Goal: Transaction & Acquisition: Purchase product/service

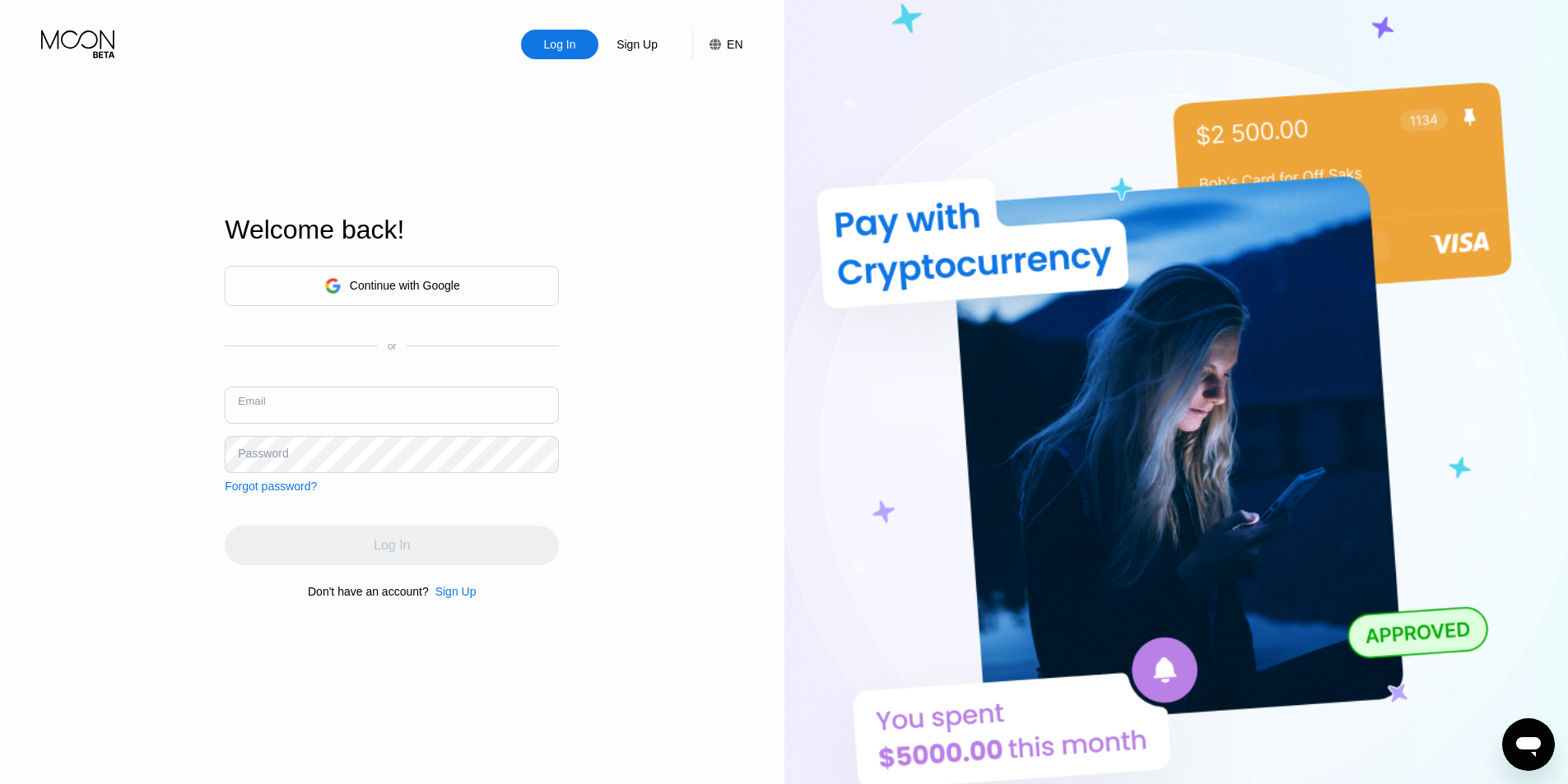
click at [371, 398] on input "text" at bounding box center [392, 405] width 334 height 37
paste input "[EMAIL_ADDRESS][DOMAIN_NAME]"
type input "[EMAIL_ADDRESS][DOMAIN_NAME]"
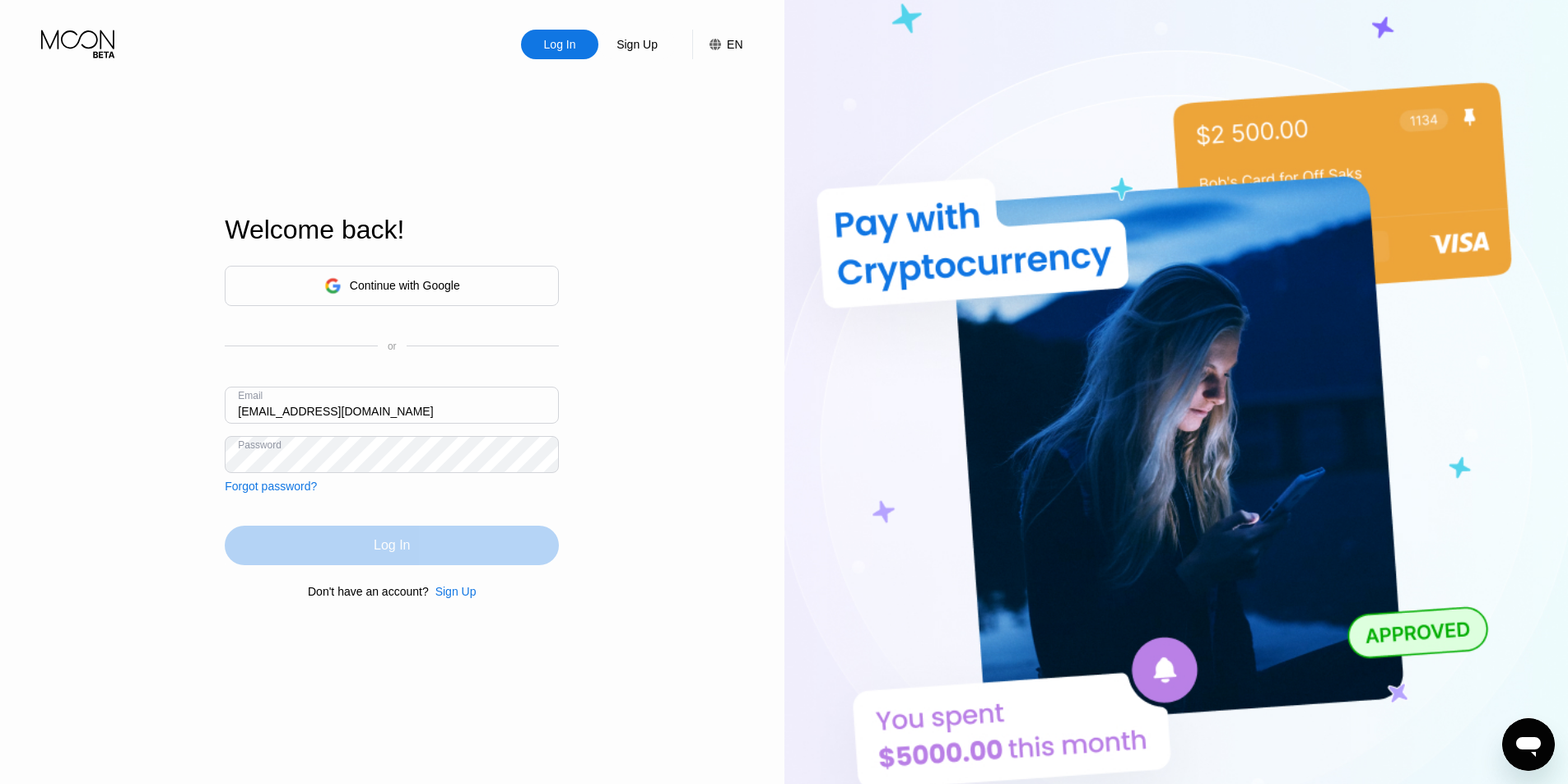
click at [340, 561] on div "Log In" at bounding box center [392, 546] width 334 height 40
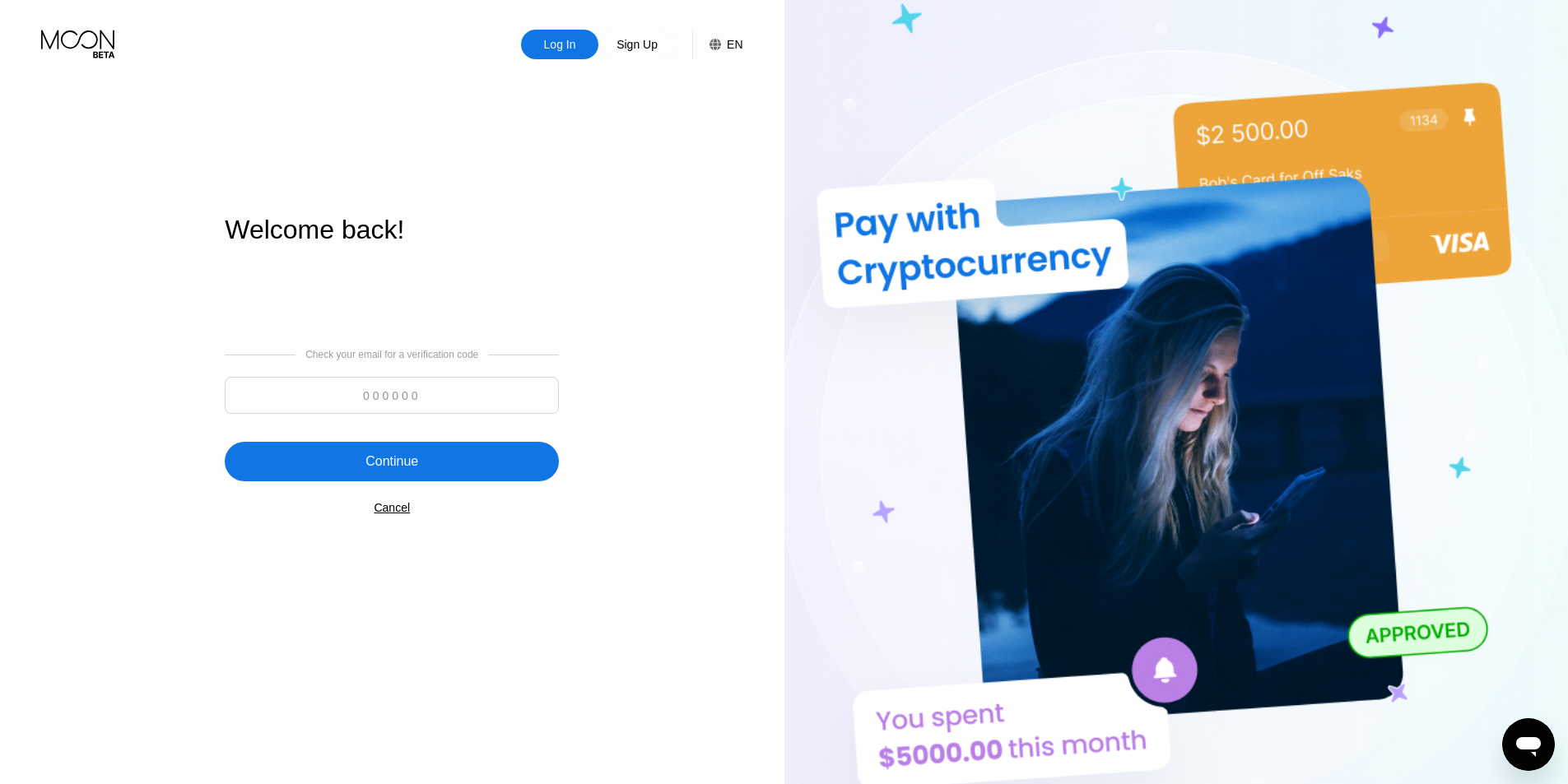
click at [612, 197] on div "Log In Sign Up EN Language English Save Welcome back! Check your email for a ve…" at bounding box center [392, 431] width 784 height 863
click at [411, 374] on div "Check your email for a verification code" at bounding box center [392, 386] width 334 height 74
click at [410, 407] on input at bounding box center [392, 395] width 334 height 37
paste input "789048"
type input "789048"
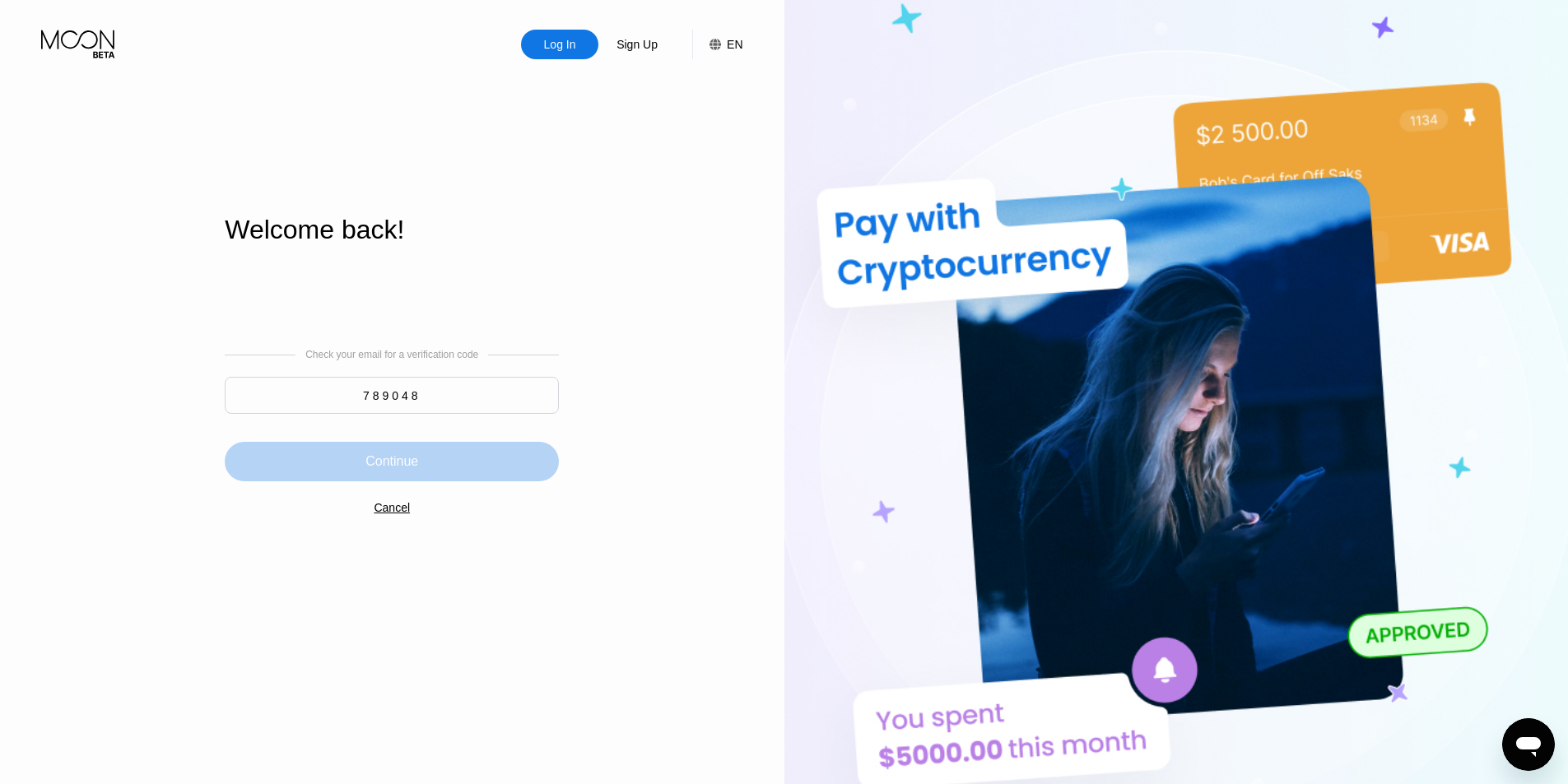
click at [398, 459] on div "Continue" at bounding box center [391, 462] width 53 height 17
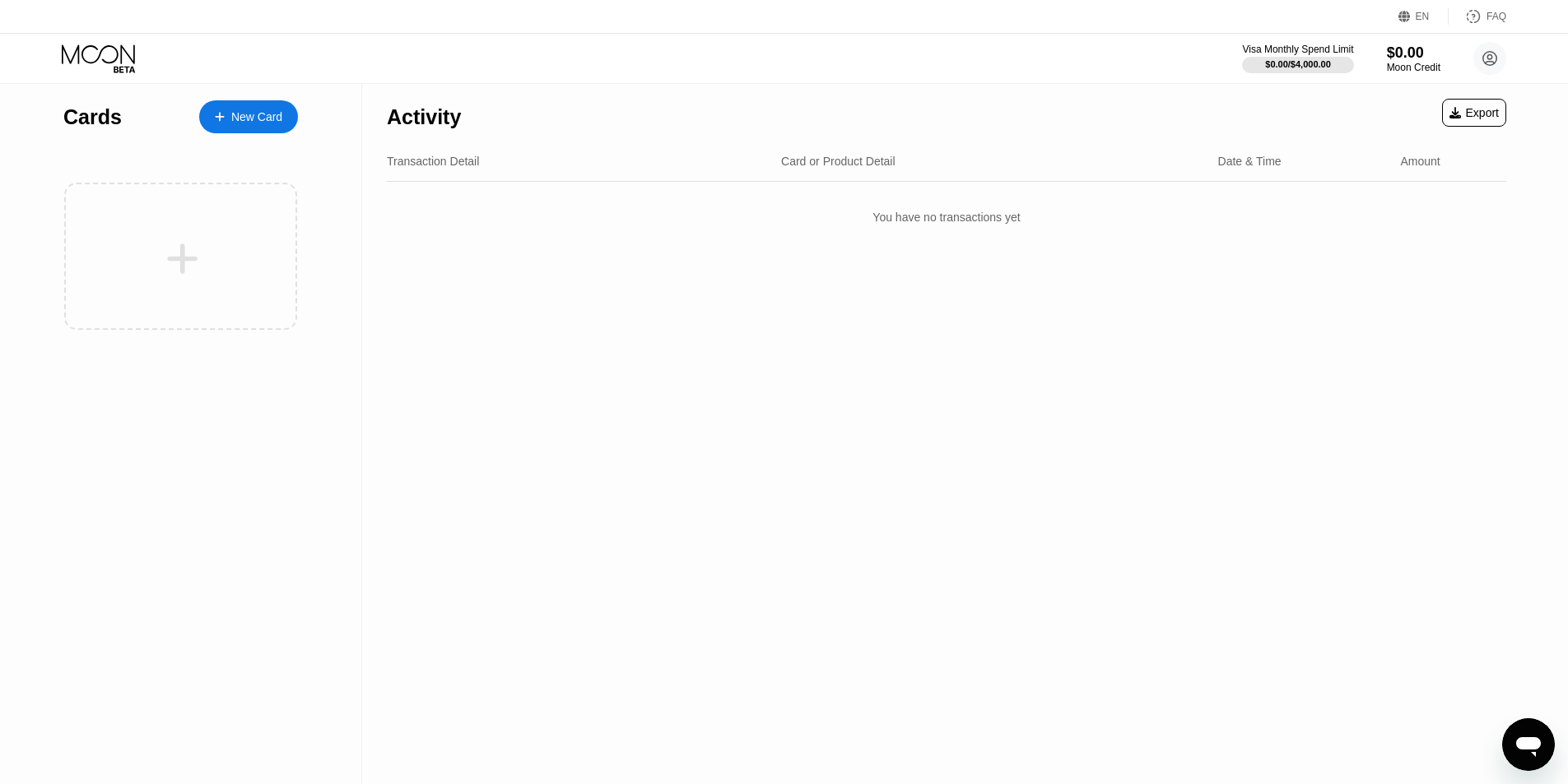
click at [270, 119] on div "New Card" at bounding box center [256, 117] width 51 height 14
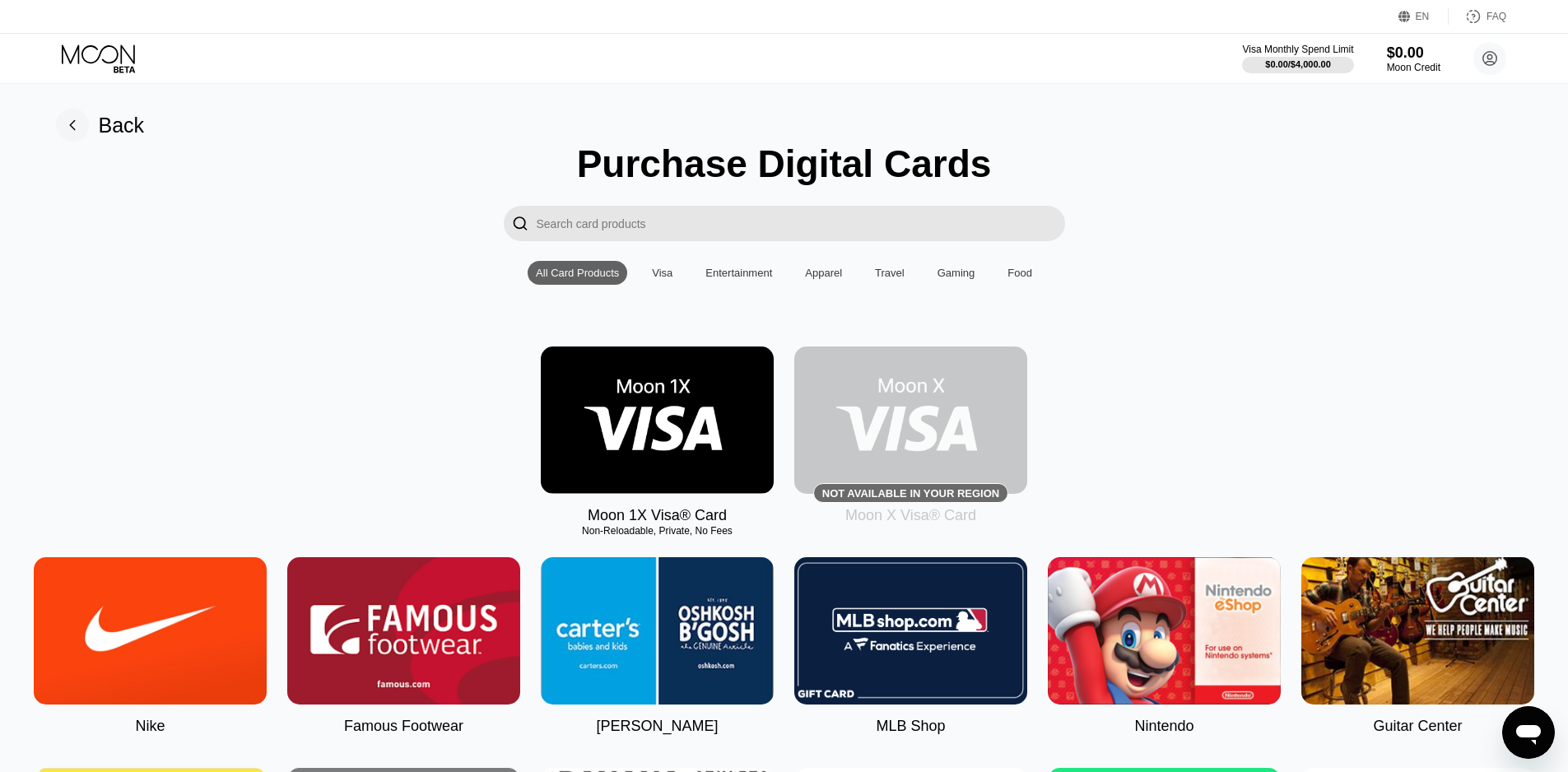
click at [1201, 368] on div "Moon 1X Visa® Card Non-Reloadable, Private, No Fees Not available in your regio…" at bounding box center [784, 435] width 1531 height 178
click at [445, 413] on div "Moon 1X Visa® Card Non-Reloadable, Private, No Fees Not available in your regio…" at bounding box center [784, 435] width 1531 height 178
click at [1239, 401] on div "Moon 1X Visa® Card Non-Reloadable, Private, No Fees Not available in your regio…" at bounding box center [784, 435] width 1531 height 178
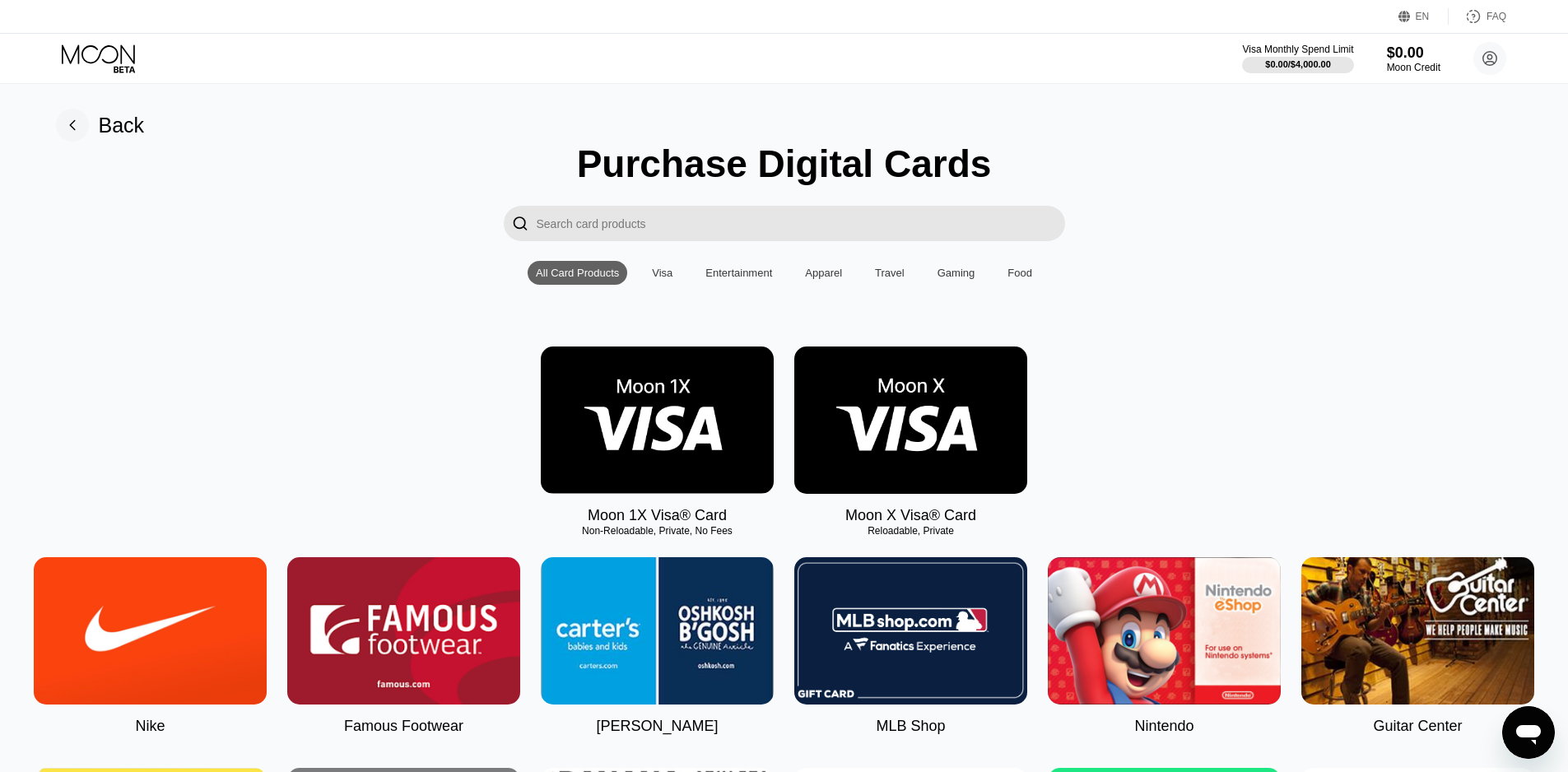
click at [921, 429] on img at bounding box center [910, 420] width 233 height 147
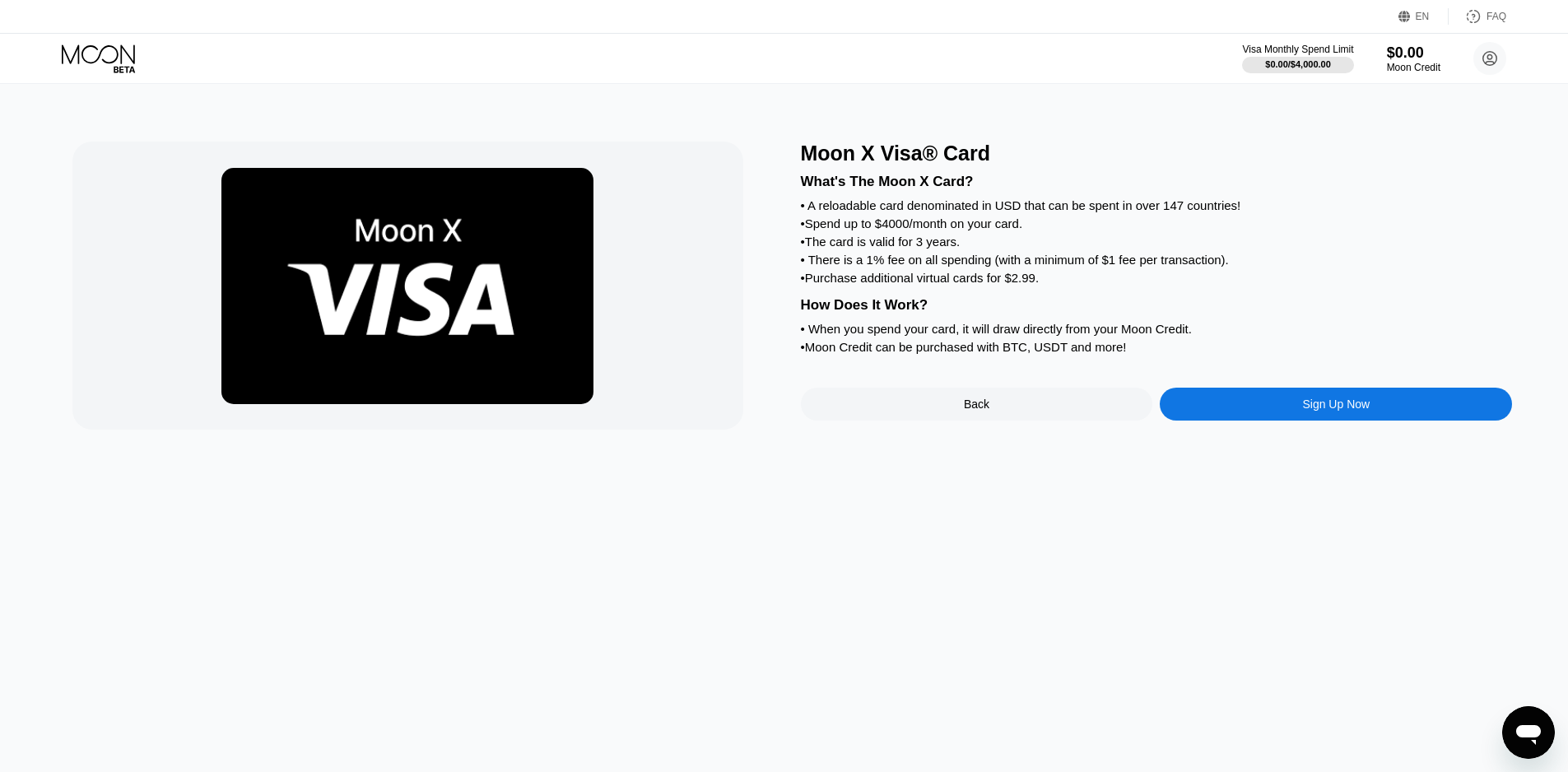
click at [1241, 421] on div "Sign Up Now" at bounding box center [1336, 404] width 352 height 33
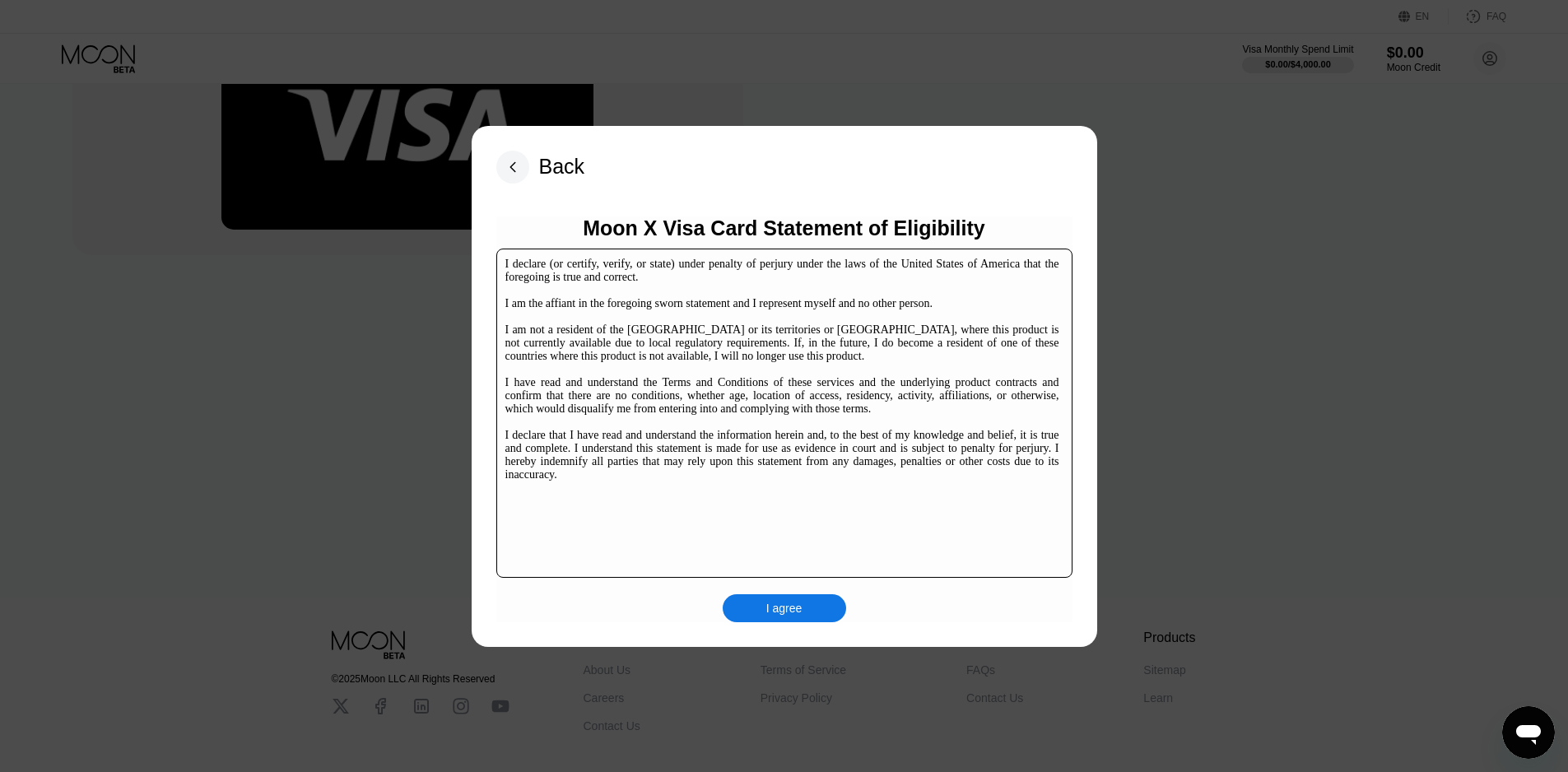
scroll to position [253, 0]
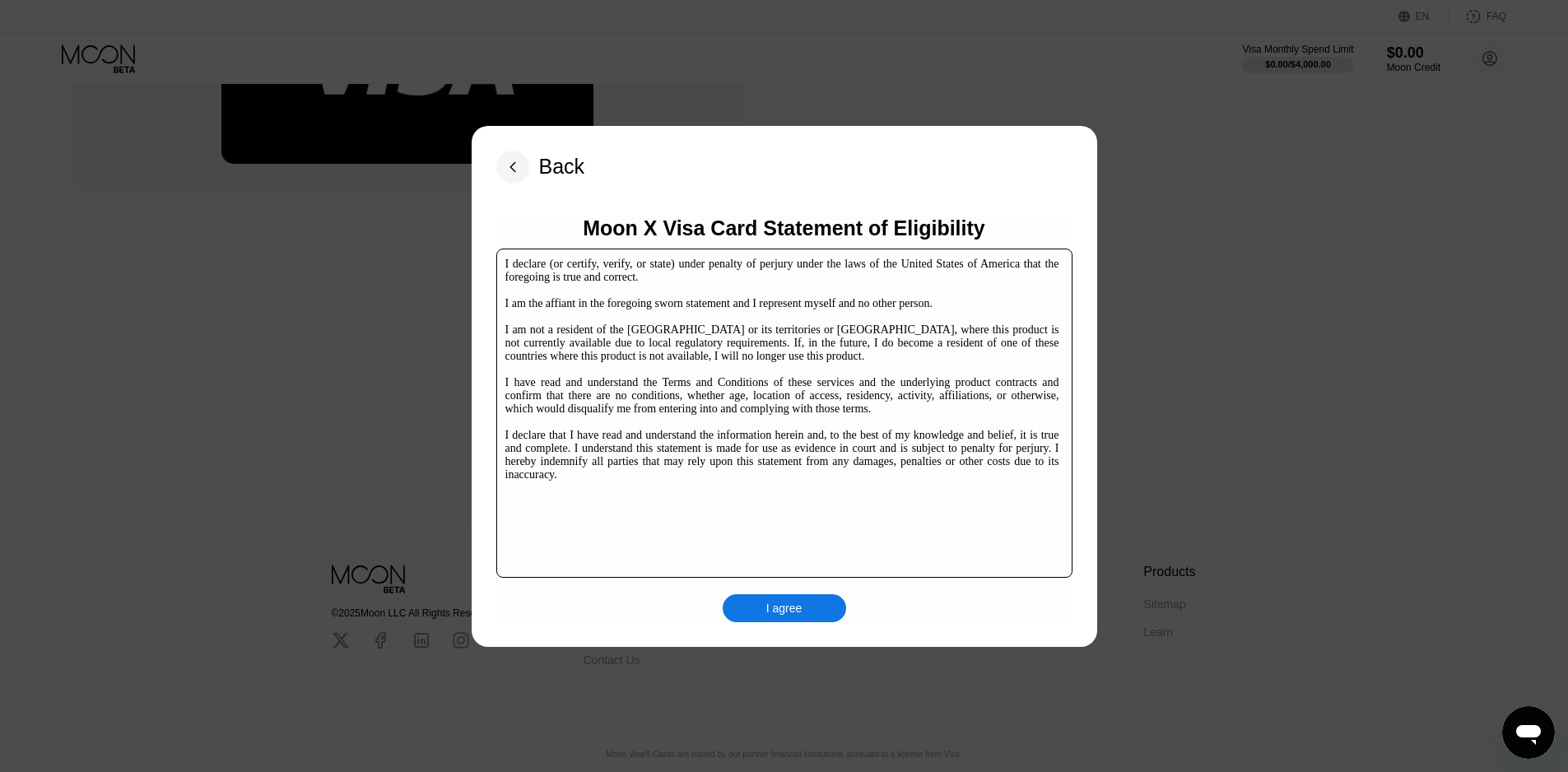
click at [774, 626] on div "Back Moon X Visa Card Statement of Eligibility I declare (or certify, verify, o…" at bounding box center [784, 387] width 626 height 521
click at [779, 605] on div "I agree" at bounding box center [784, 608] width 36 height 15
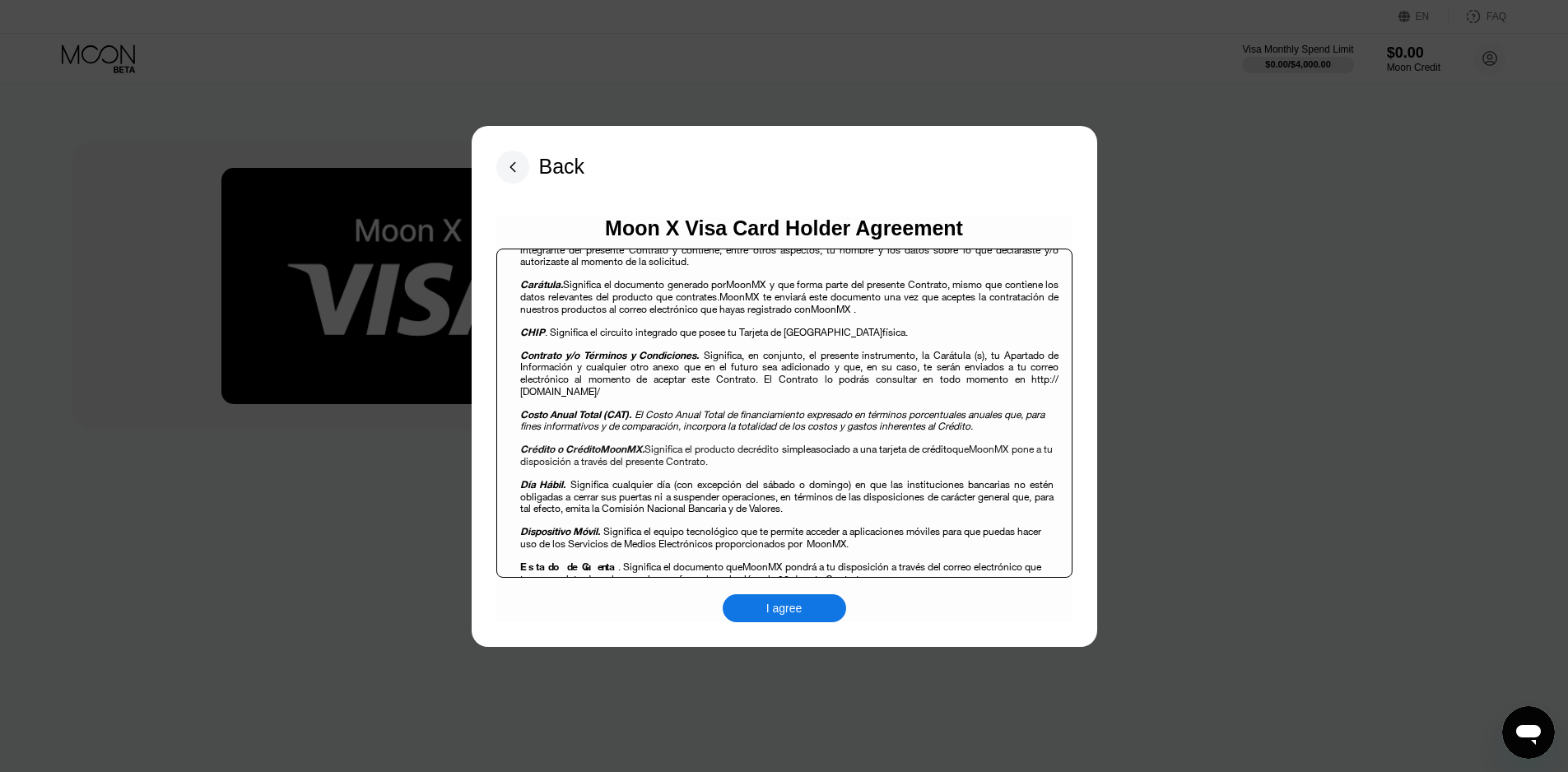
scroll to position [576, 0]
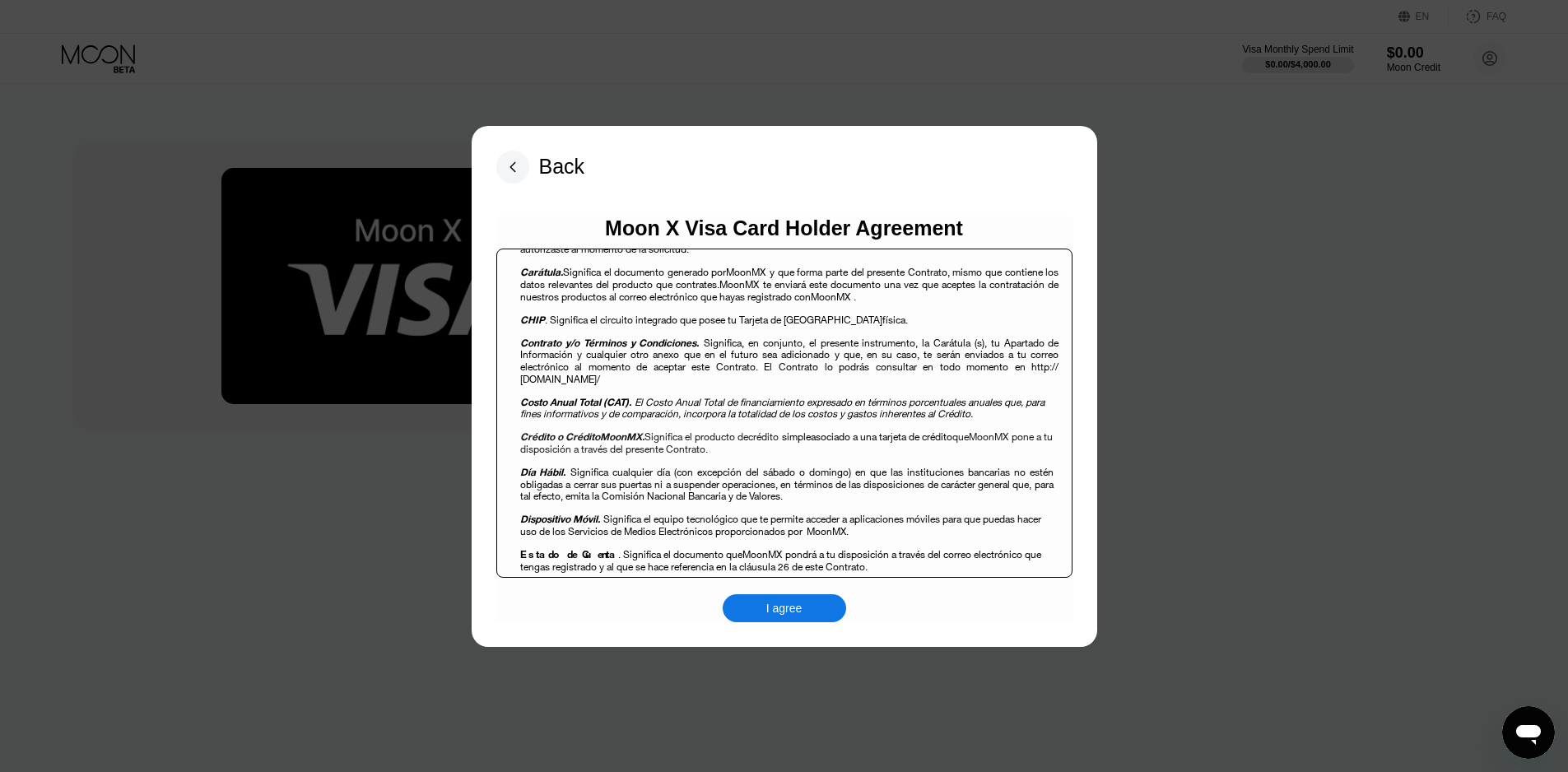
click at [761, 606] on div "I agree" at bounding box center [784, 608] width 123 height 28
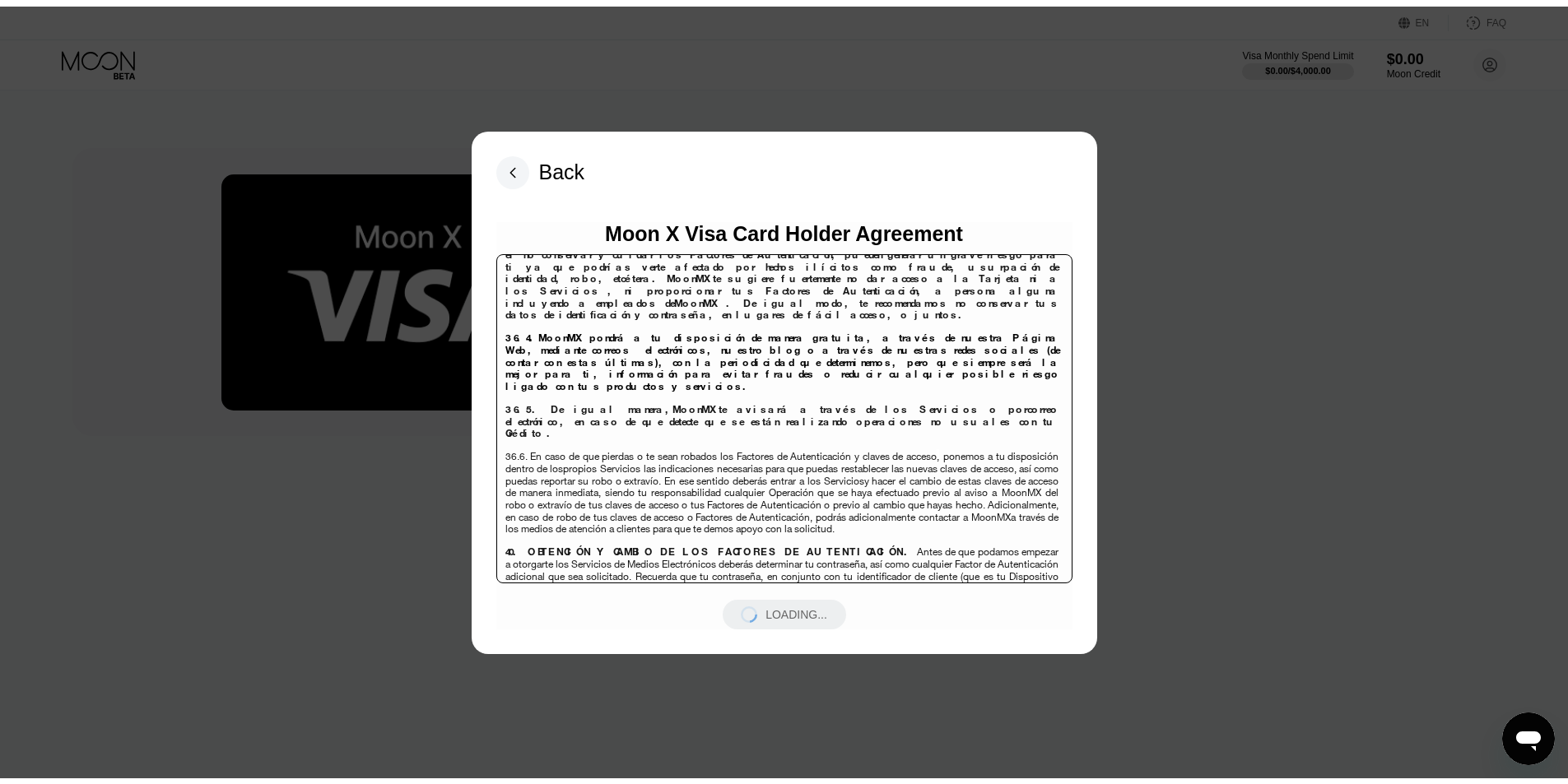
scroll to position [10687, 0]
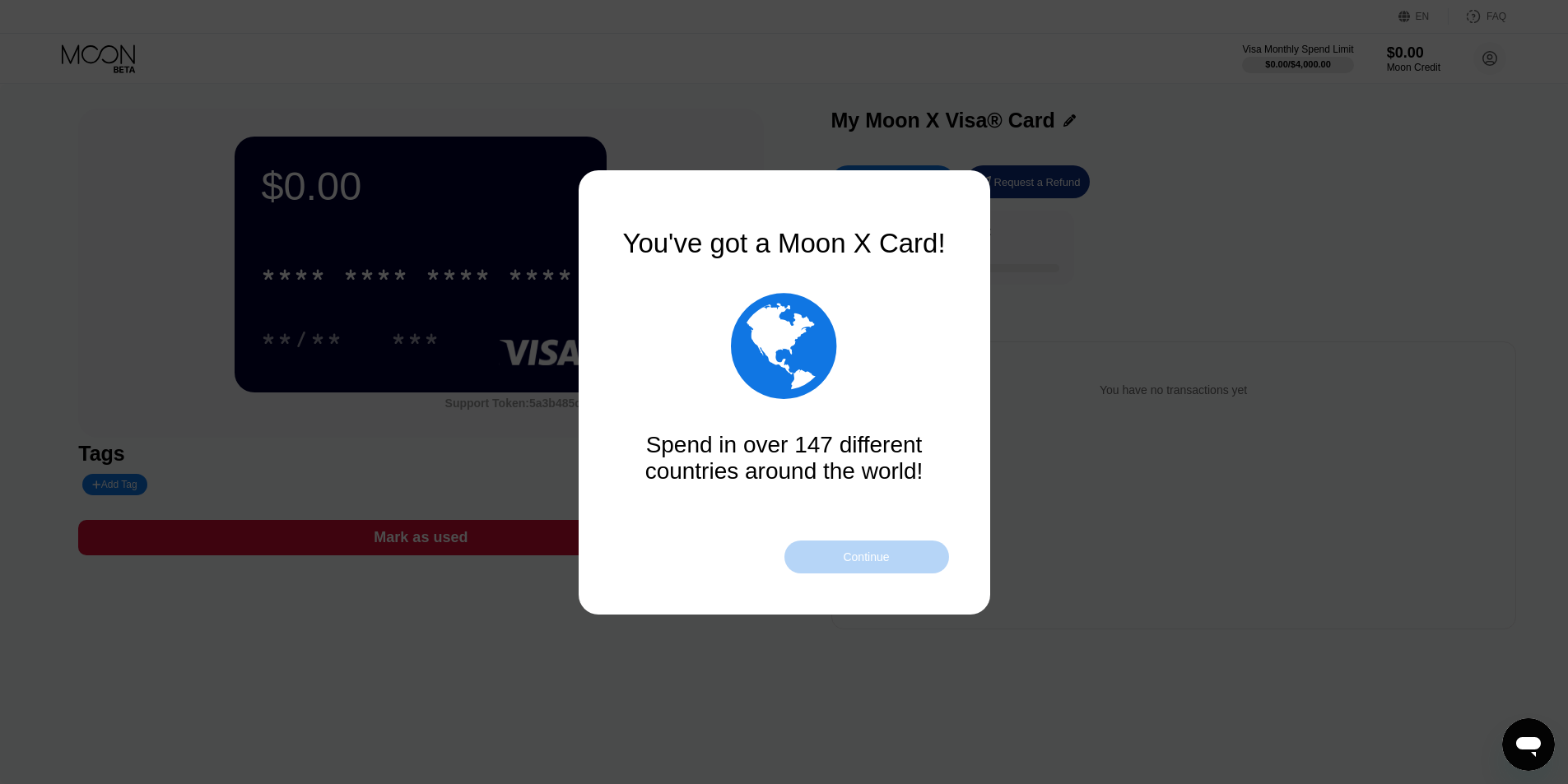
click at [837, 555] on div "Continue" at bounding box center [866, 556] width 164 height 33
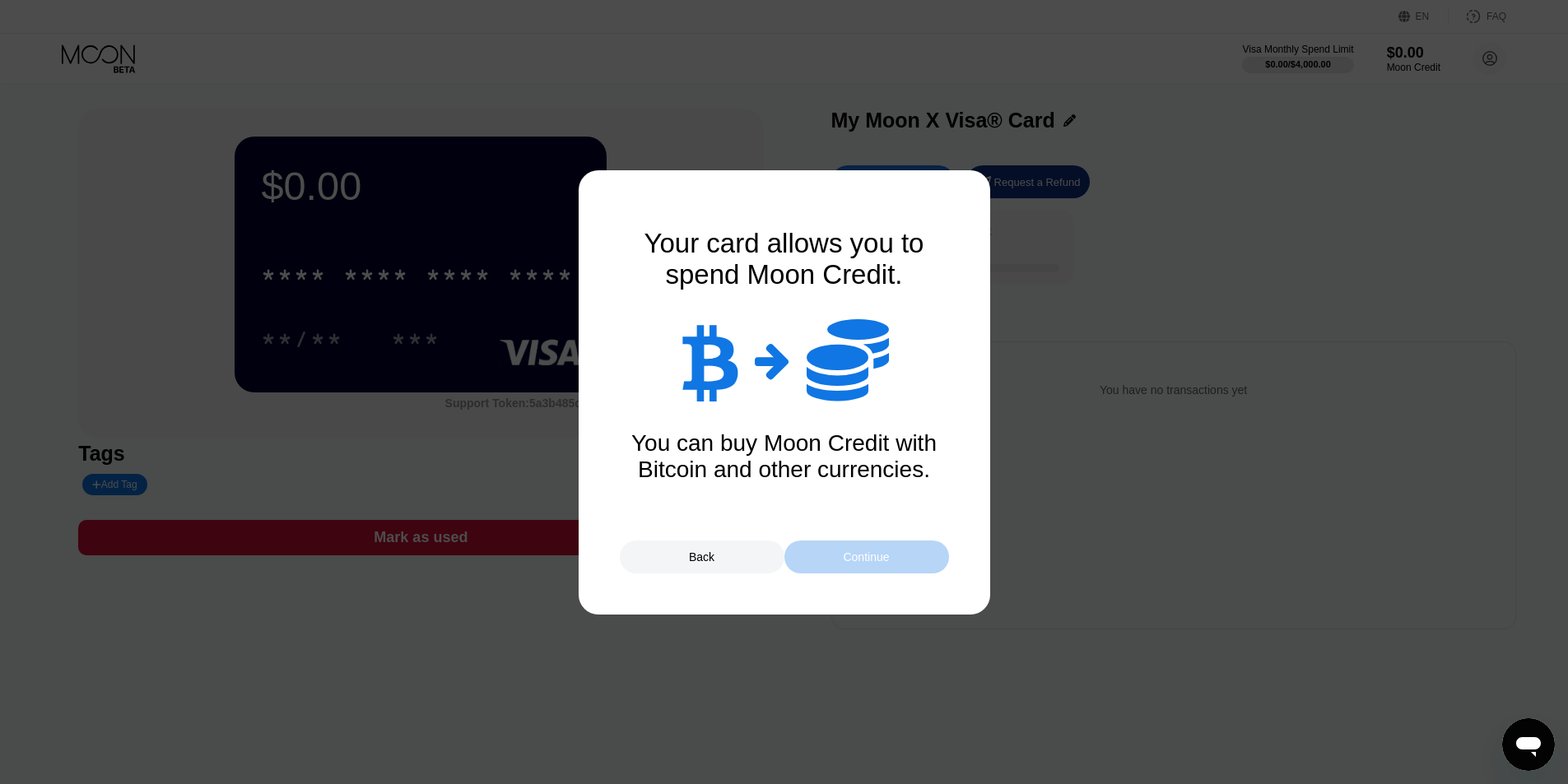
click at [852, 555] on div "Continue" at bounding box center [866, 556] width 46 height 13
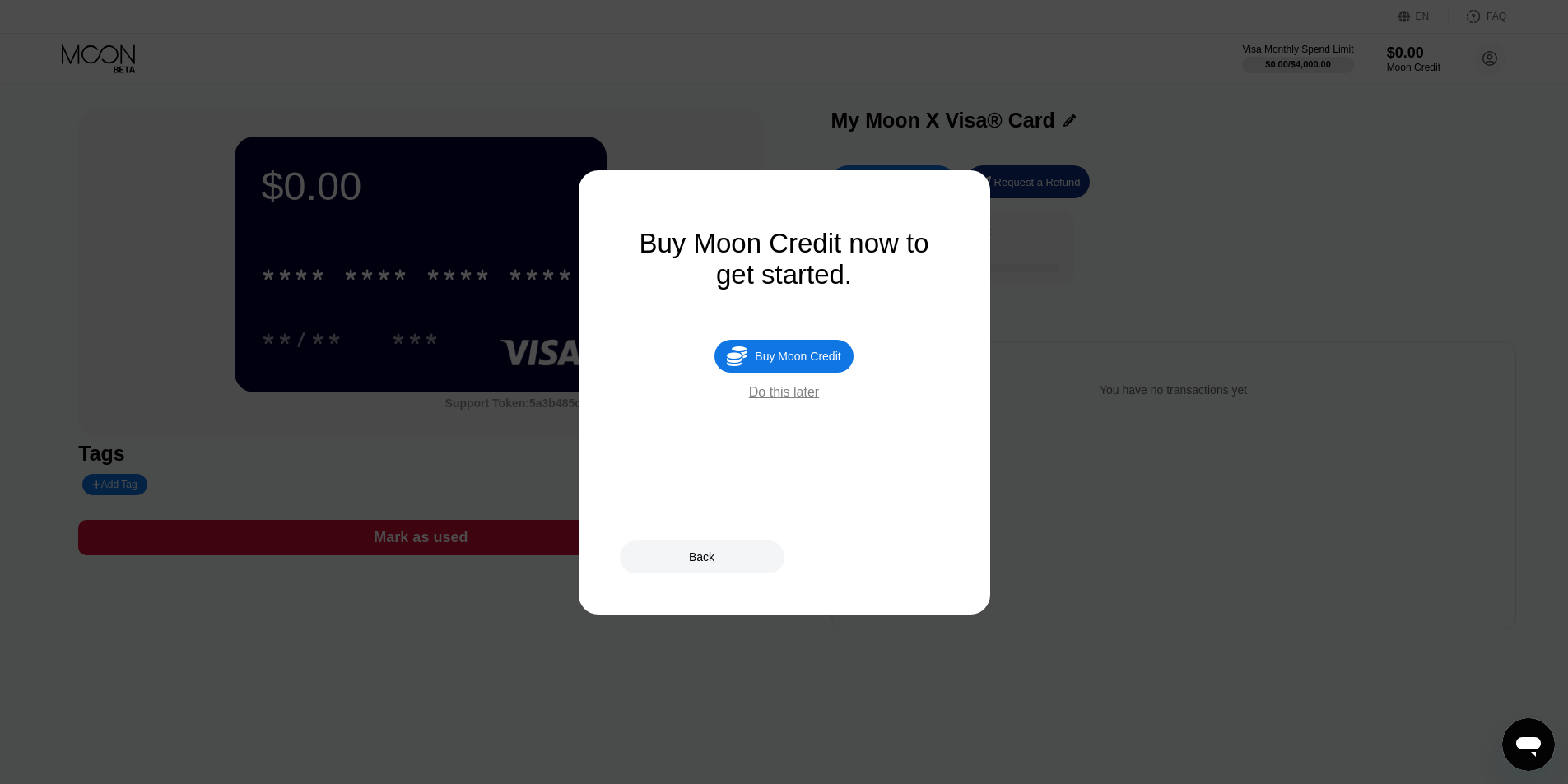
click at [807, 363] on div "Buy Moon Credit" at bounding box center [798, 356] width 86 height 13
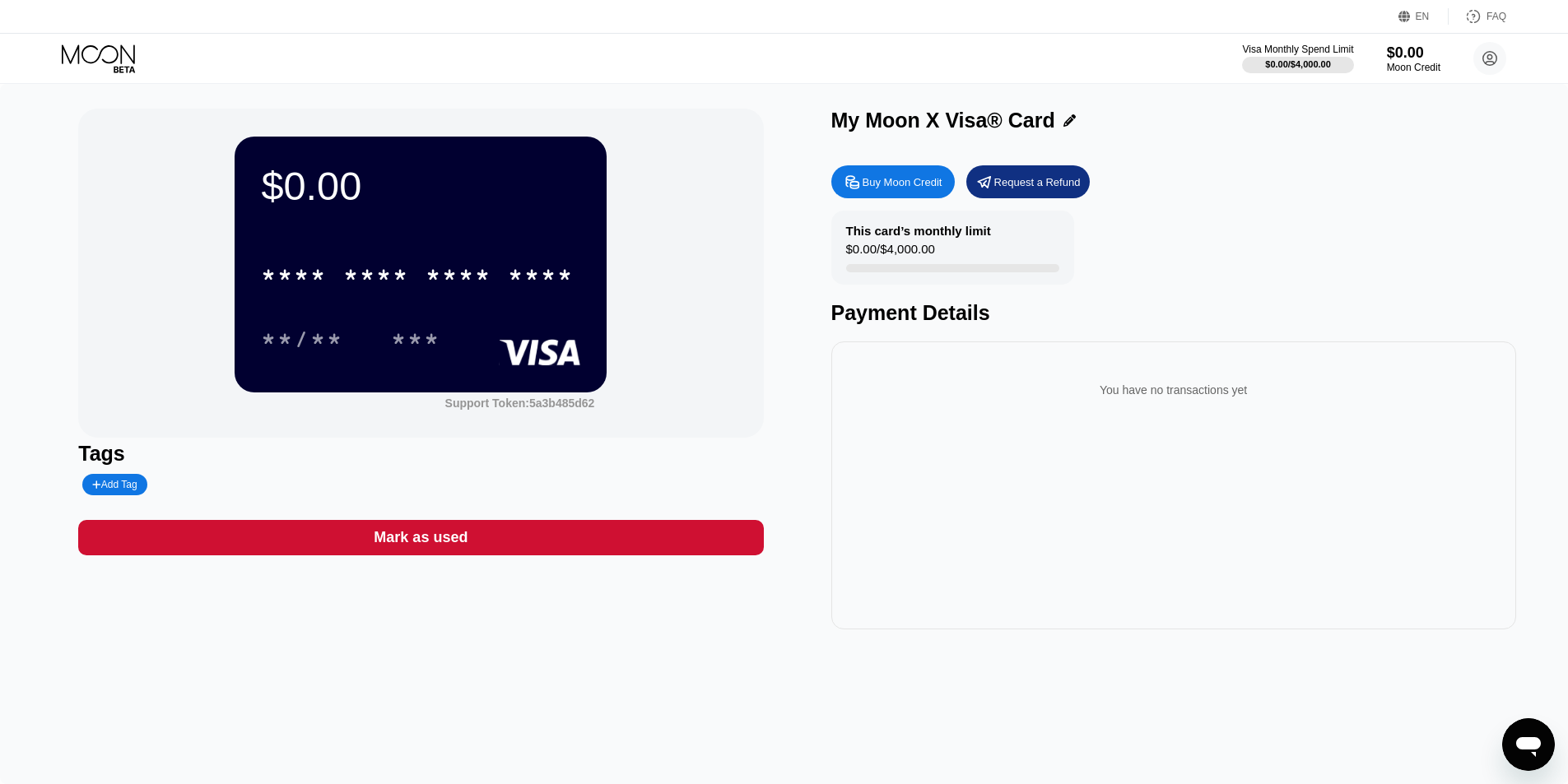
type input "0"
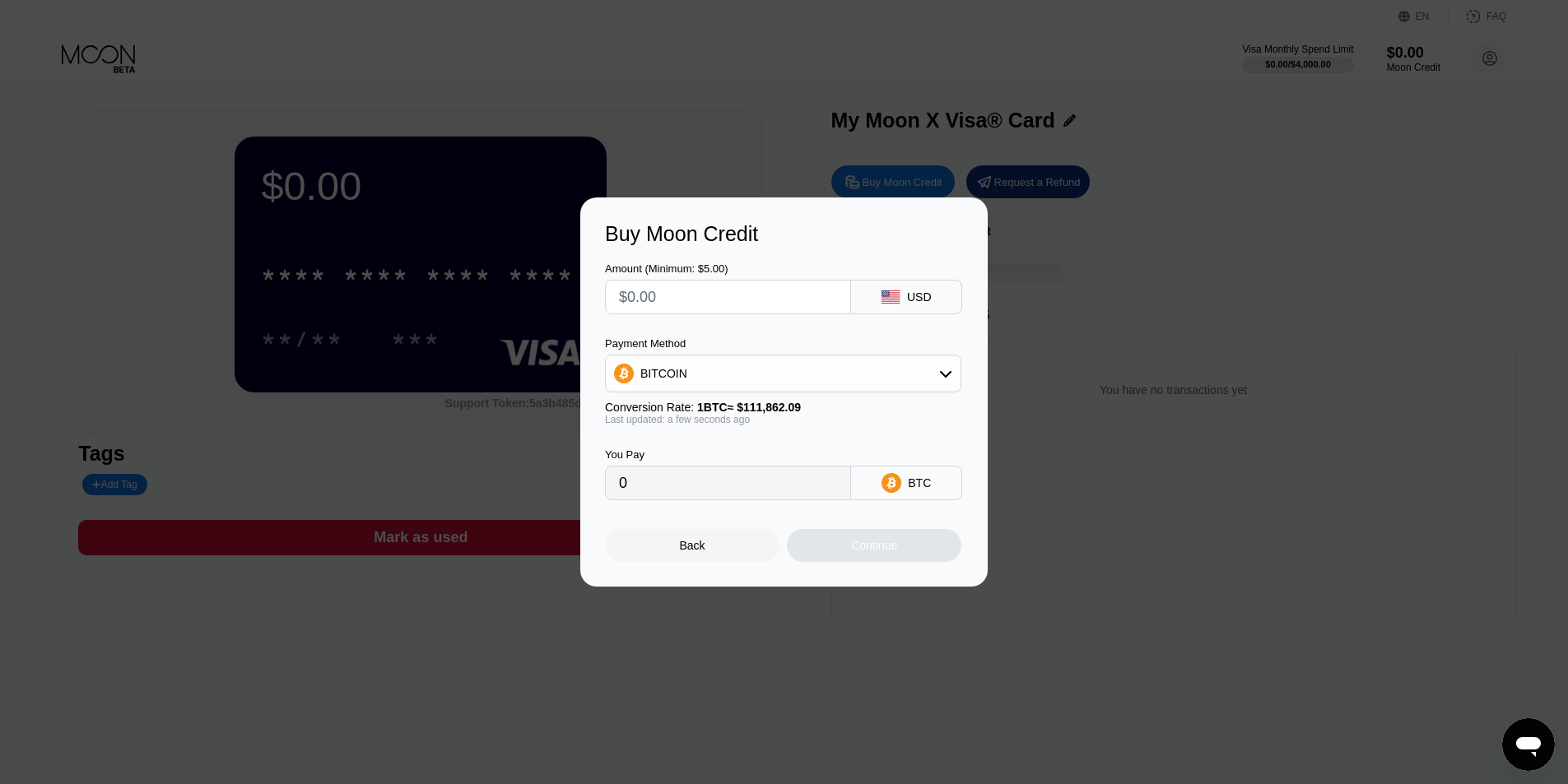
click at [771, 302] on input "text" at bounding box center [727, 296] width 218 height 33
type input "$1"
type input "0.00000894"
type input "$12"
type input "0.00010728"
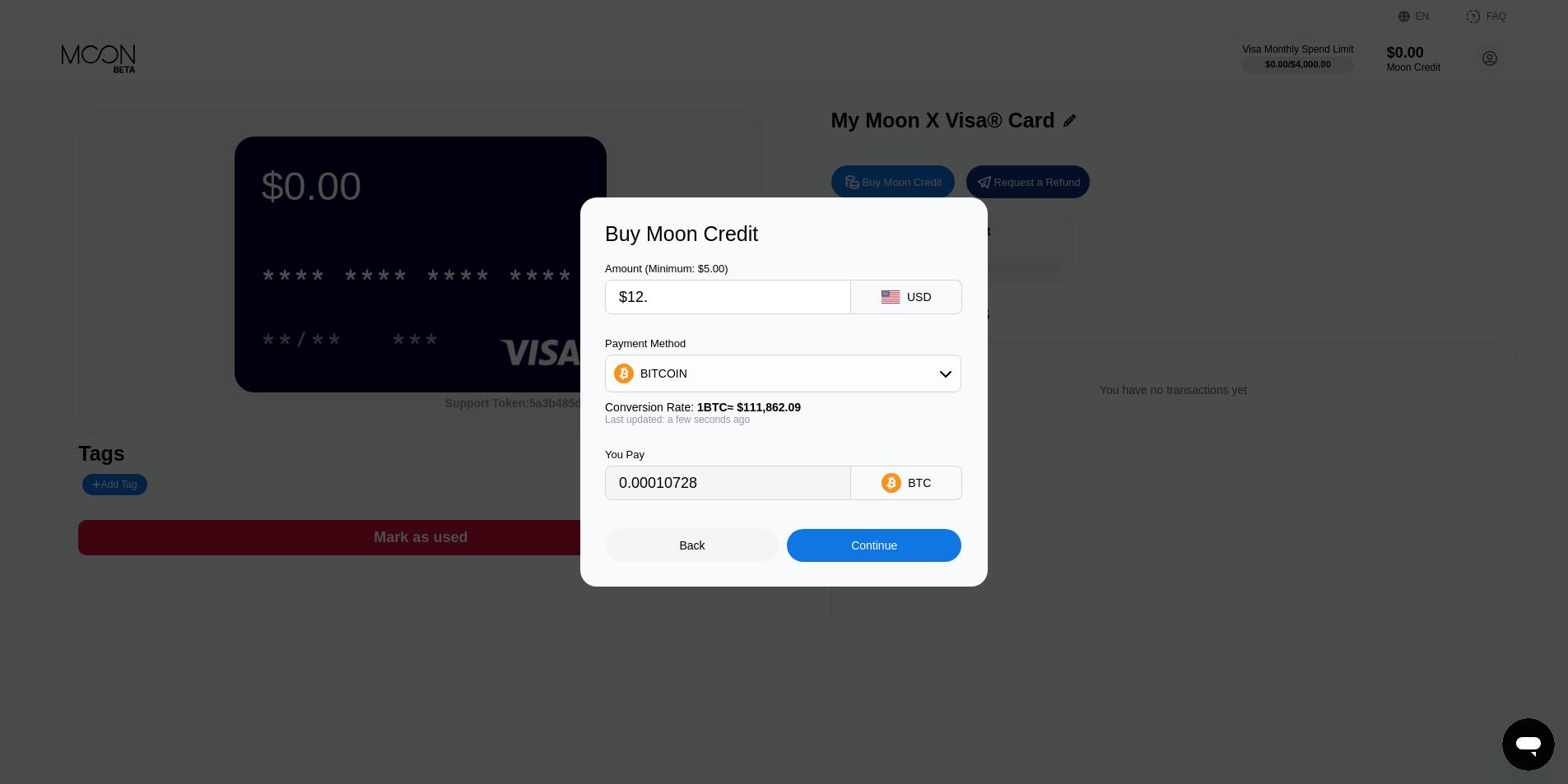
type input "$12.2"
type input "0.00010907"
type input "$12.29"
type input "0.00010987"
type input "$12.29"
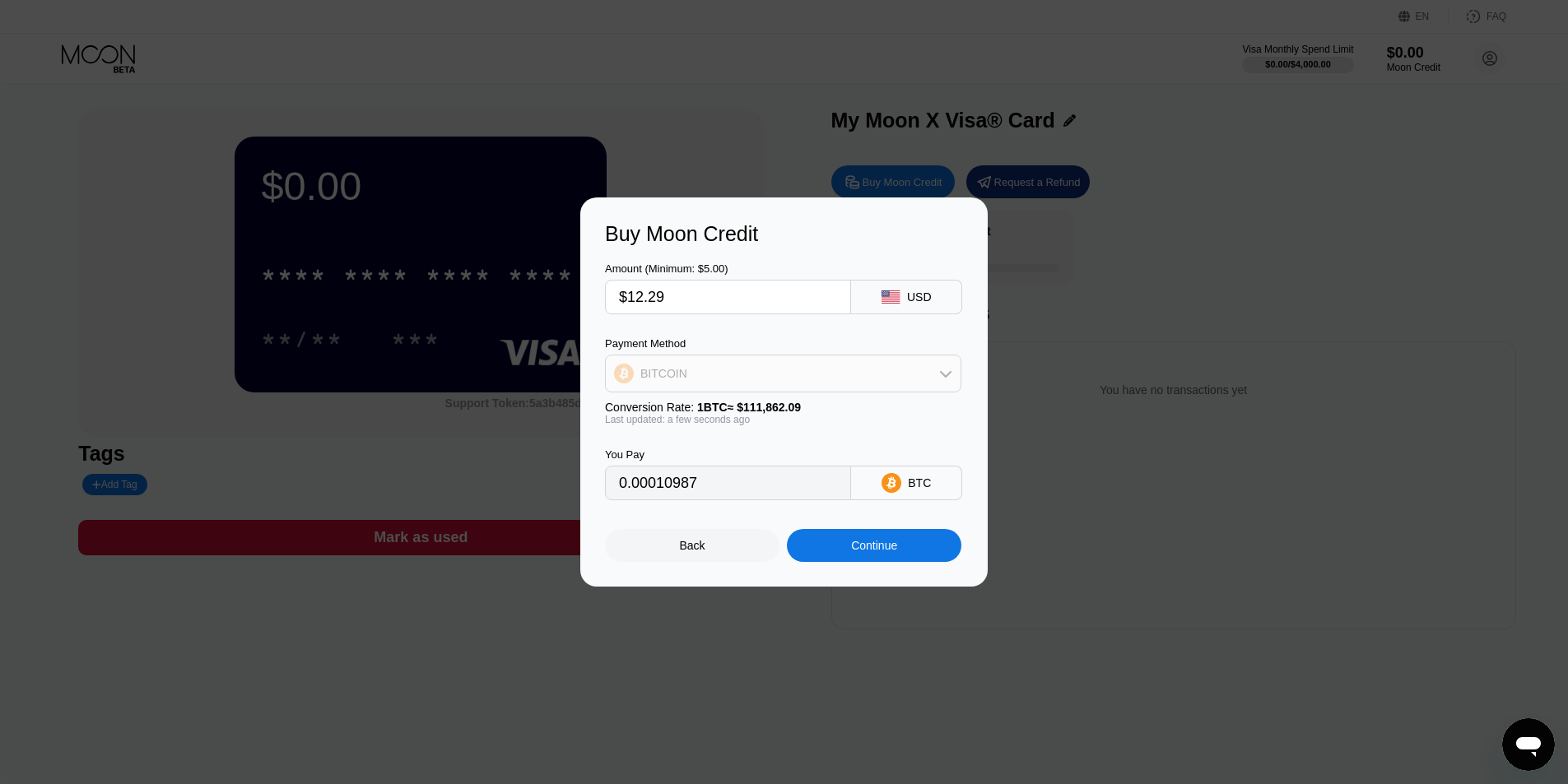
click at [783, 368] on div "BITCOIN" at bounding box center [783, 373] width 355 height 33
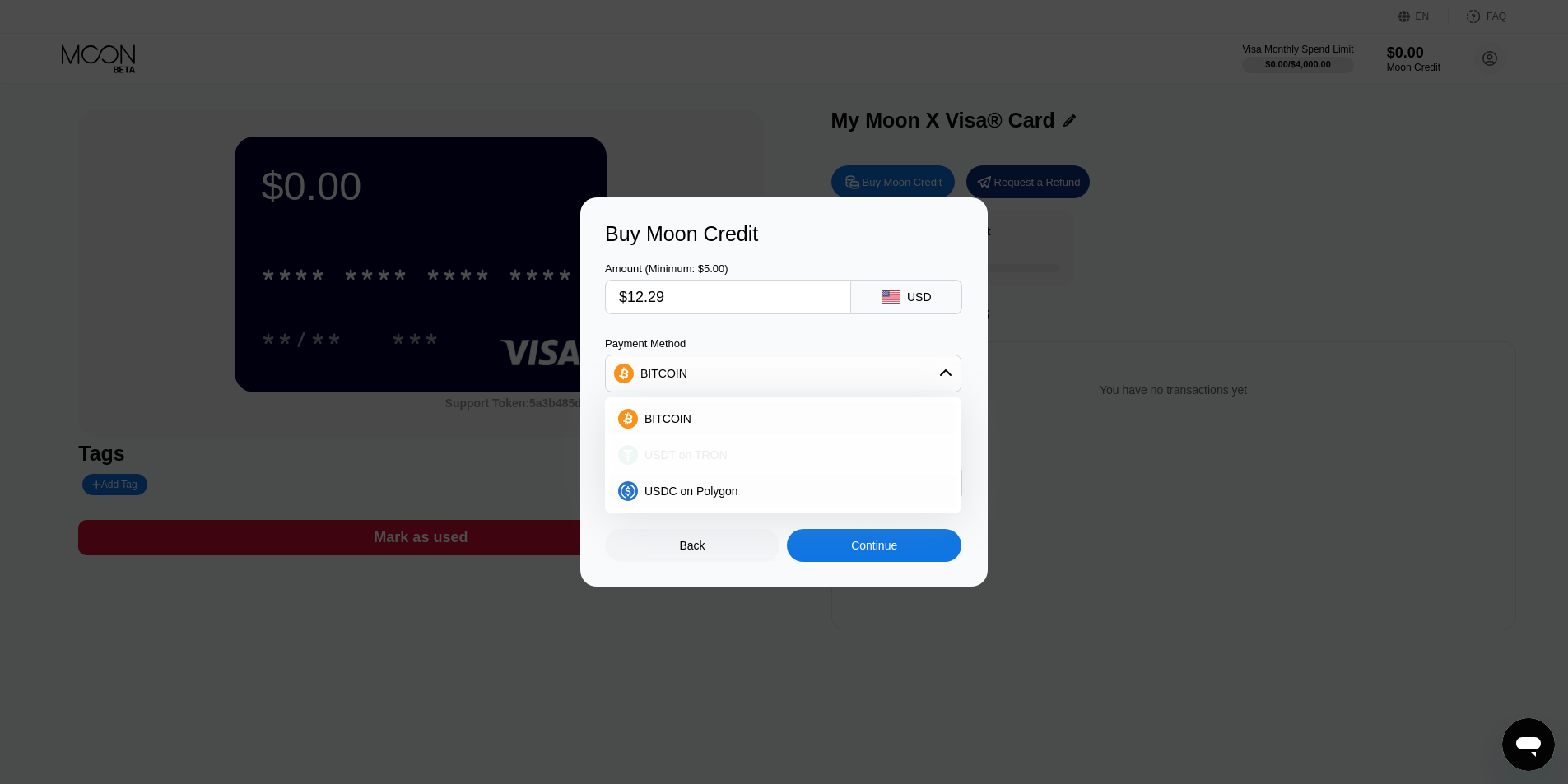
click at [700, 457] on span "USDT on TRON" at bounding box center [686, 455] width 84 height 13
type input "12.41"
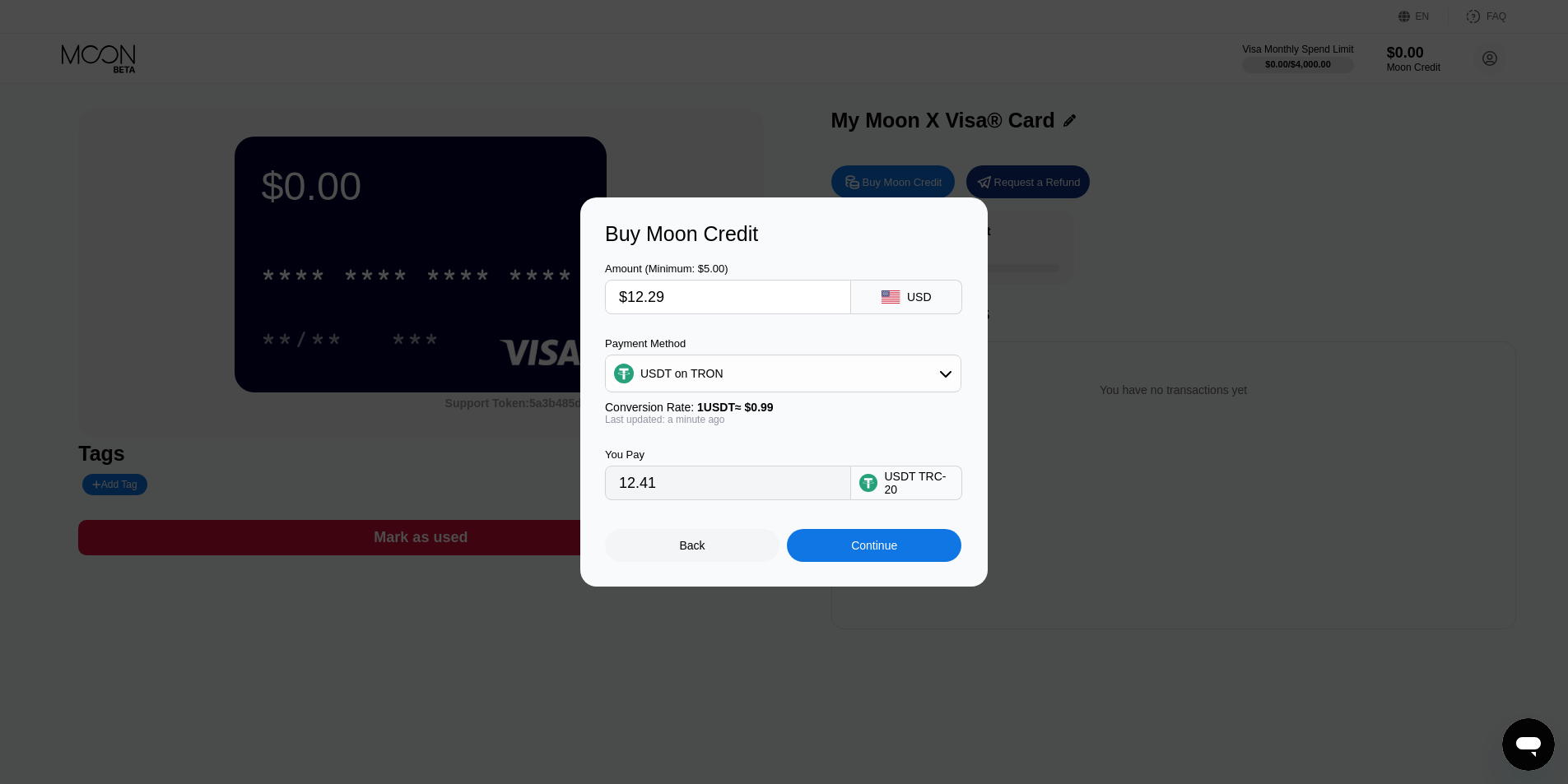
click at [841, 422] on div "Last updated: a minute ago" at bounding box center [783, 420] width 356 height 12
click at [817, 418] on div "Last updated: a minute ago" at bounding box center [783, 420] width 356 height 12
click at [896, 488] on div "USDT TRC-20" at bounding box center [917, 483] width 69 height 26
click at [780, 426] on div "Last updated: a minute ago" at bounding box center [783, 420] width 356 height 12
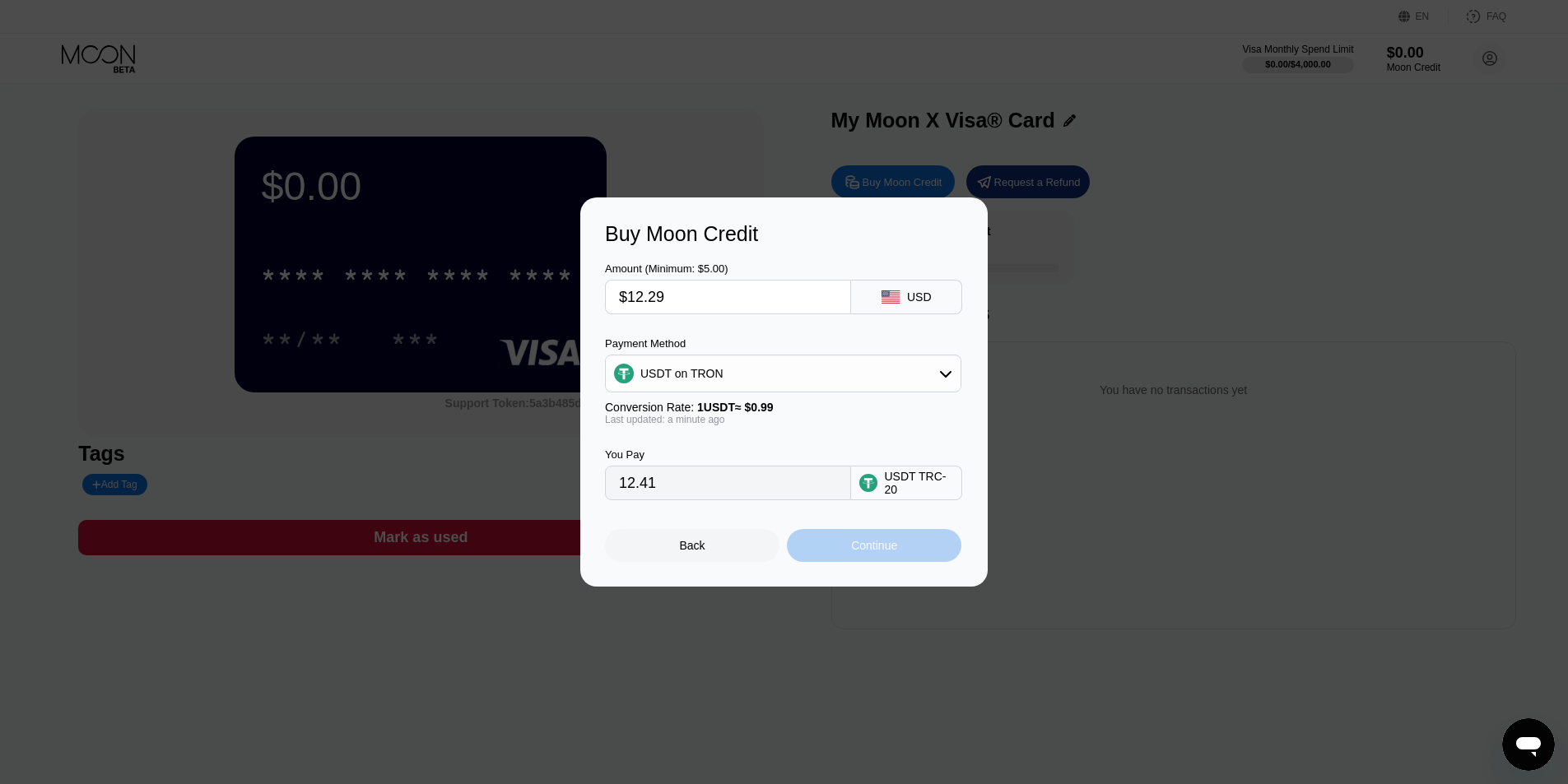
click at [865, 552] on div "Continue" at bounding box center [874, 545] width 46 height 13
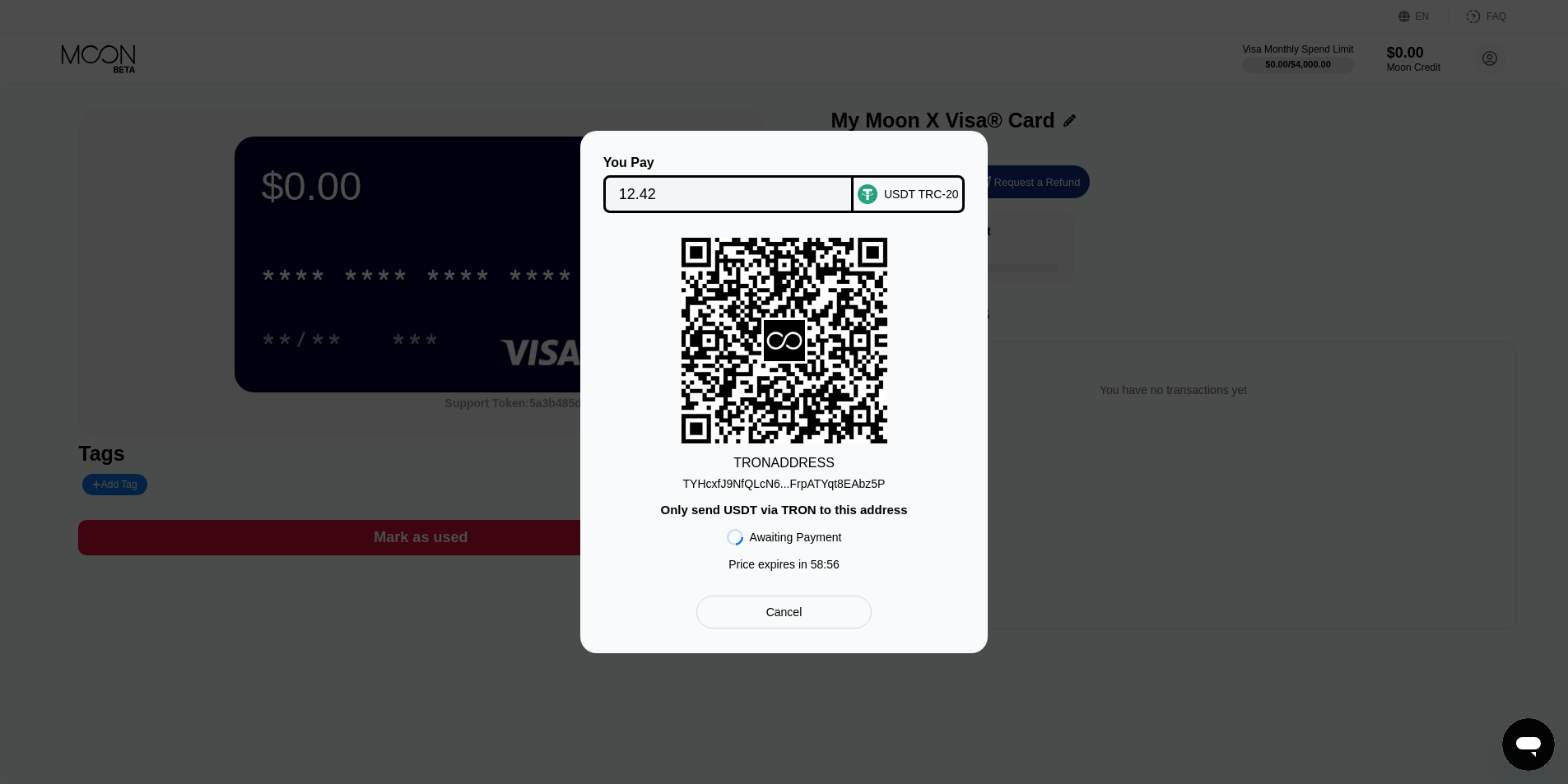
click at [830, 490] on div "TYHcxfJ9NfQLcN6...FrpATYqt8EAbz5P" at bounding box center [784, 484] width 202 height 13
click at [665, 195] on input "12.42" at bounding box center [728, 194] width 220 height 33
click at [921, 357] on div "TRON ADDRESS TYHcxfJ9NfQLcN6...FrpATYqt8EAbz5P Only send USDT via TRON to this …" at bounding box center [784, 408] width 358 height 341
click at [648, 350] on div "TRON ADDRESS TYHcxfJ9NfQLcN6...FrpATYqt8EAbz5P Only send USDT via TRON to this …" at bounding box center [784, 408] width 358 height 341
click at [788, 212] on div "You Pay 12.42 USDT TRC-20 TRON ADDRESS TYHcxfJ9NfQLcN6...FrpATYqt8EAbz5P Only s…" at bounding box center [784, 392] width 358 height 474
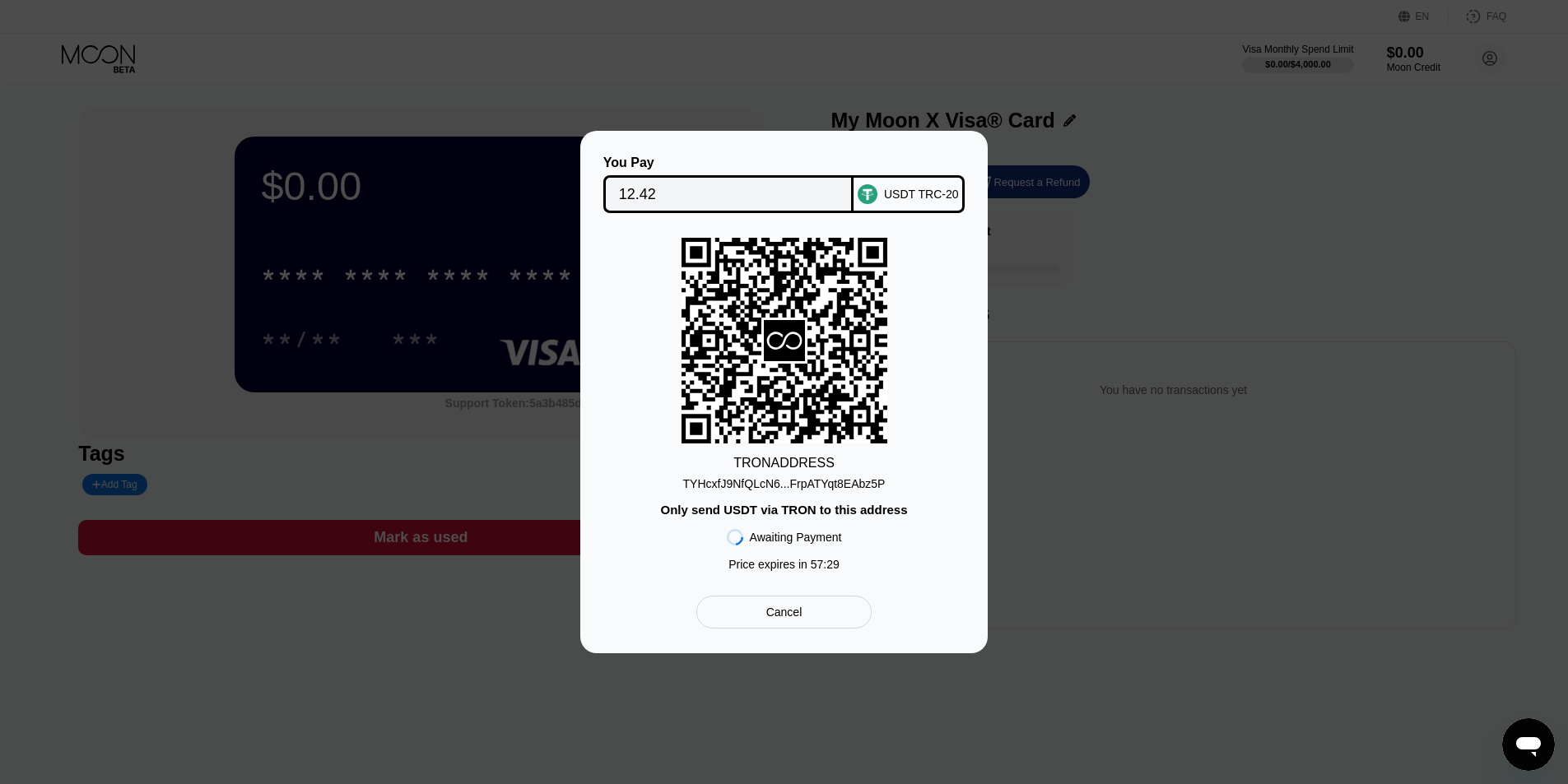
click at [788, 447] on div "TRON ADDRESS TYHcxfJ9NfQLcN6...FrpATYqt8EAbz5P Only send USDT via TRON to this …" at bounding box center [784, 408] width 358 height 341
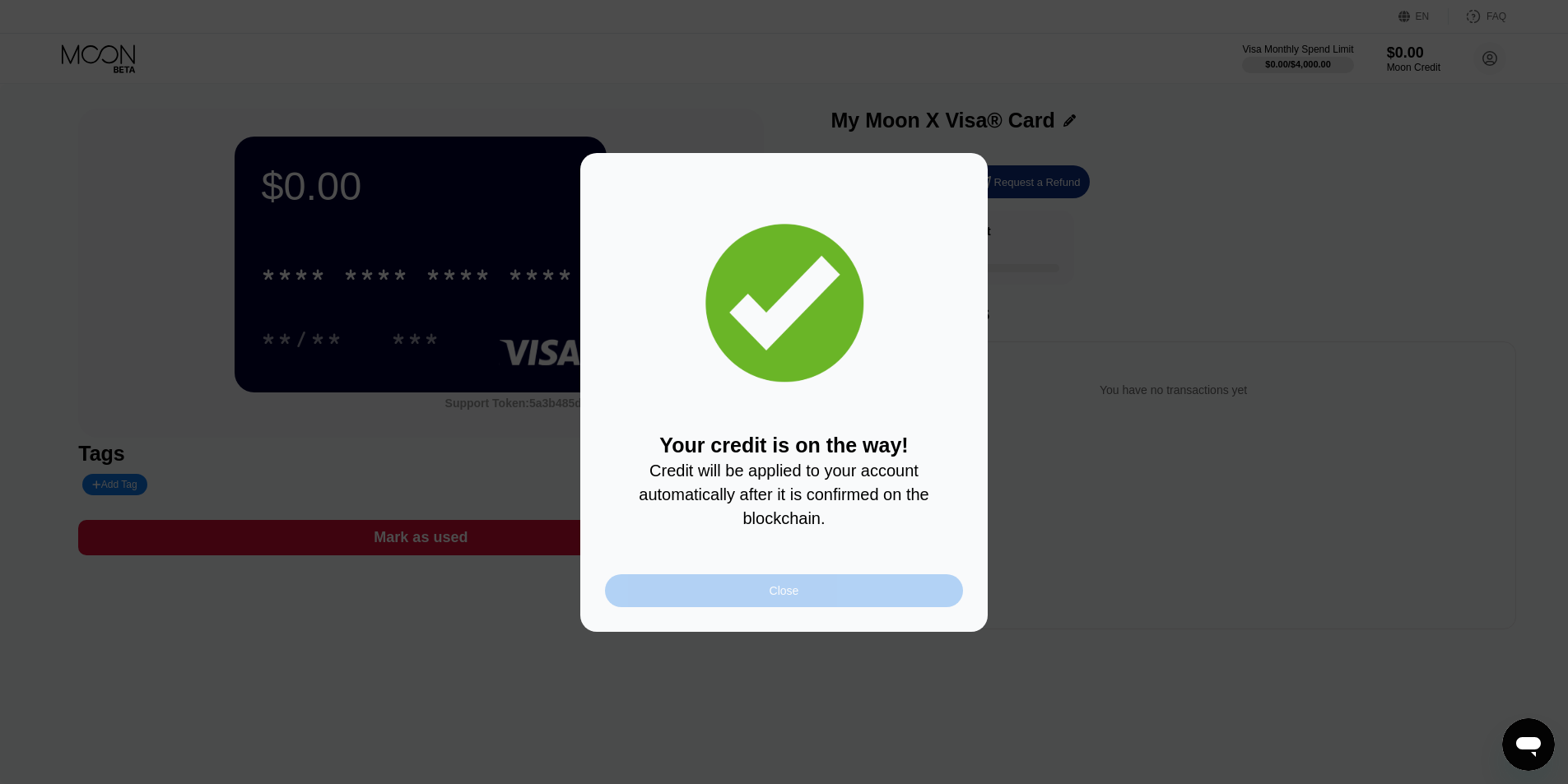
click at [766, 600] on div "Close" at bounding box center [784, 590] width 358 height 33
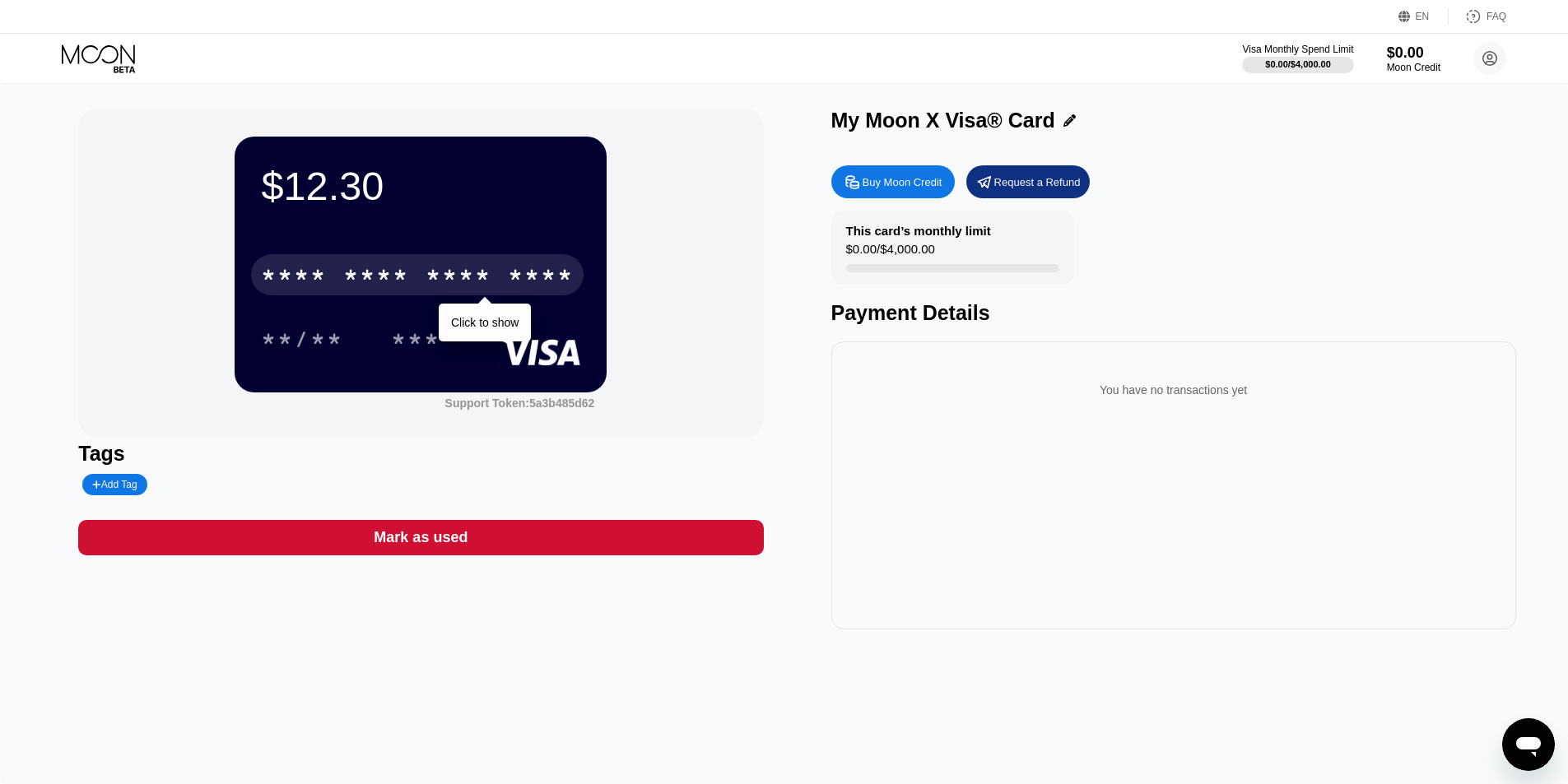
click at [425, 261] on div "* * * * * * * * * * * * ****" at bounding box center [417, 275] width 332 height 41
click at [486, 280] on div "* * * *" at bounding box center [459, 278] width 66 height 26
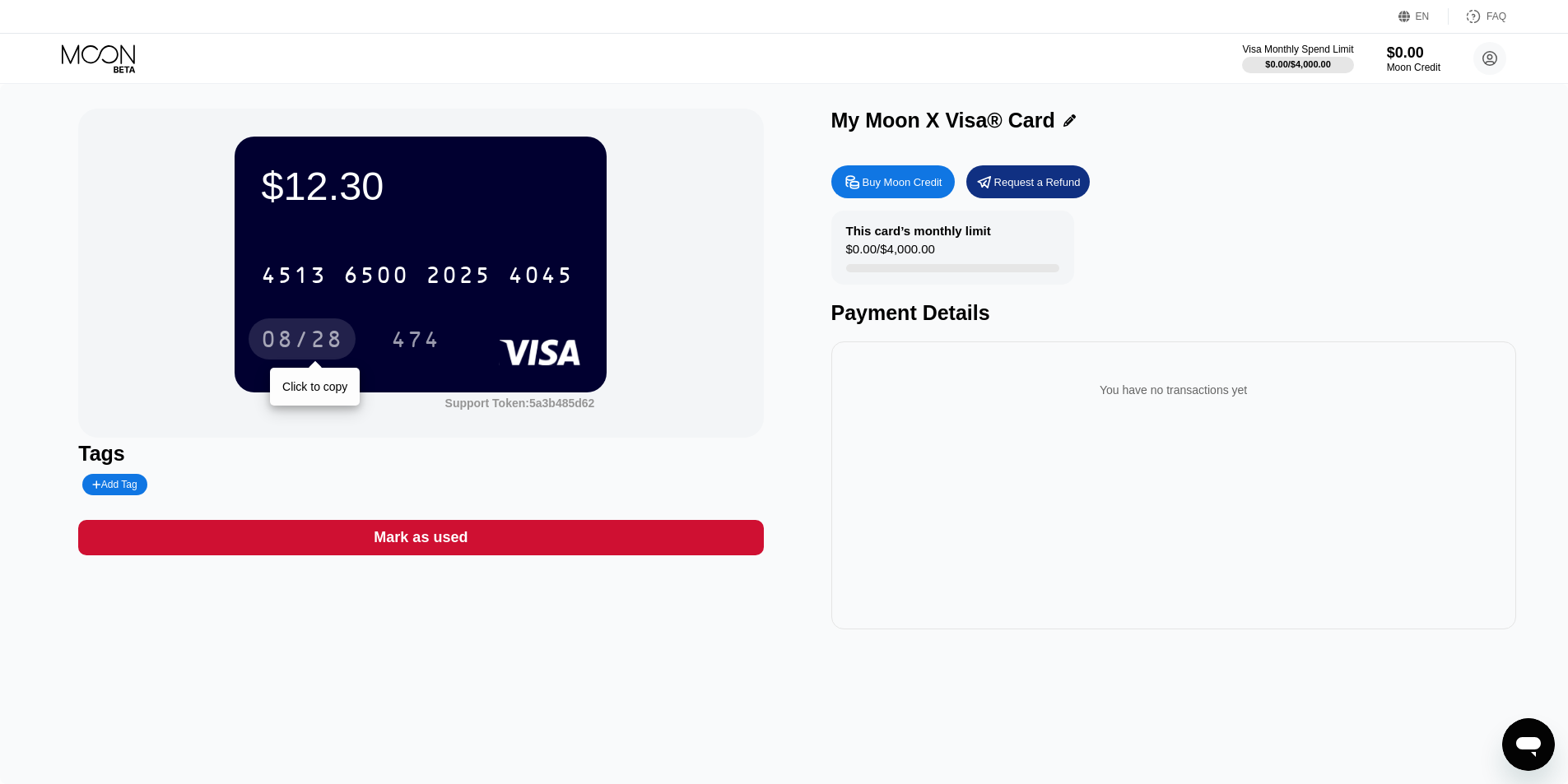
click at [312, 343] on div "08/28" at bounding box center [301, 341] width 83 height 26
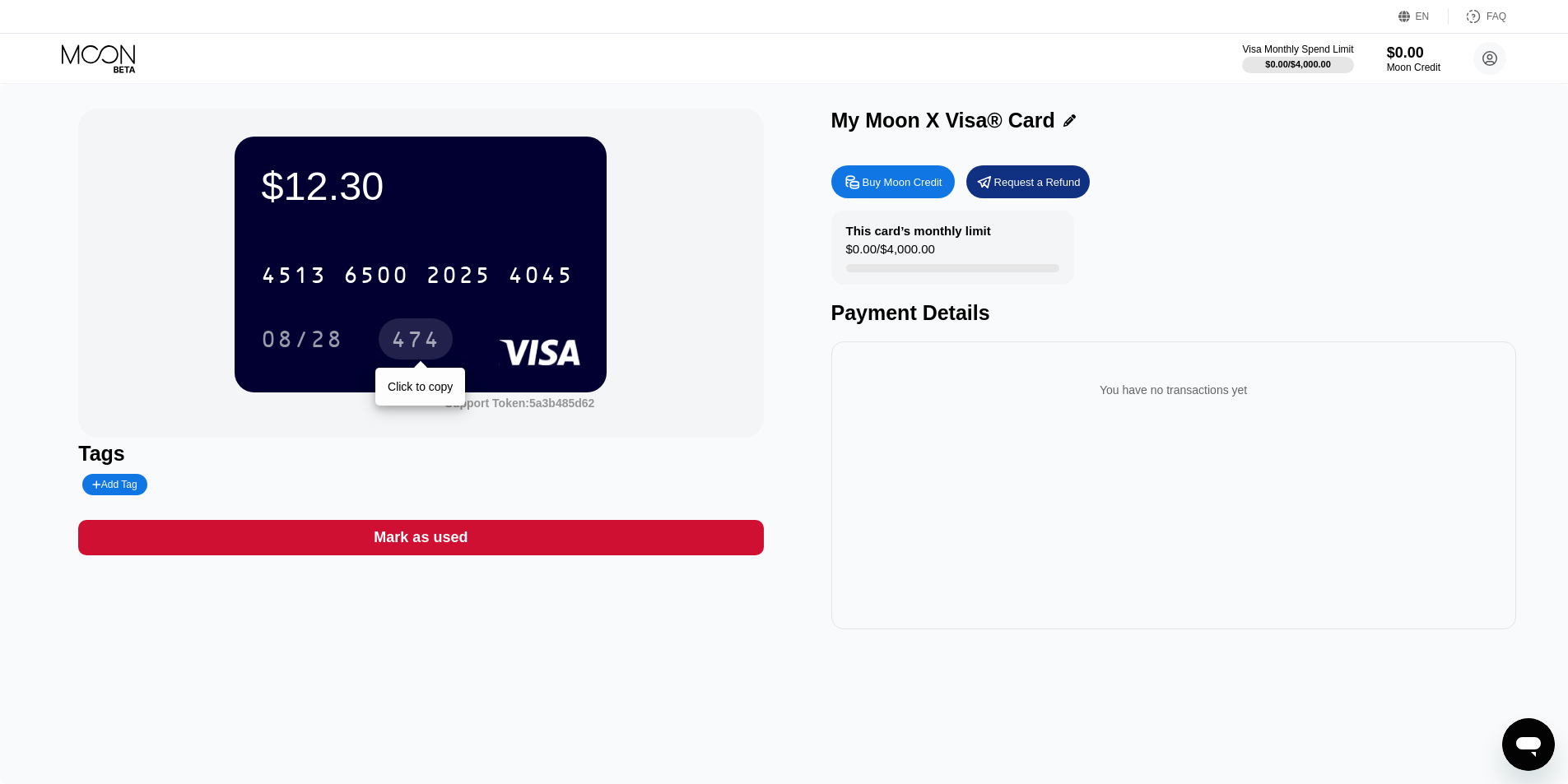
click at [428, 332] on div "474" at bounding box center [416, 341] width 50 height 26
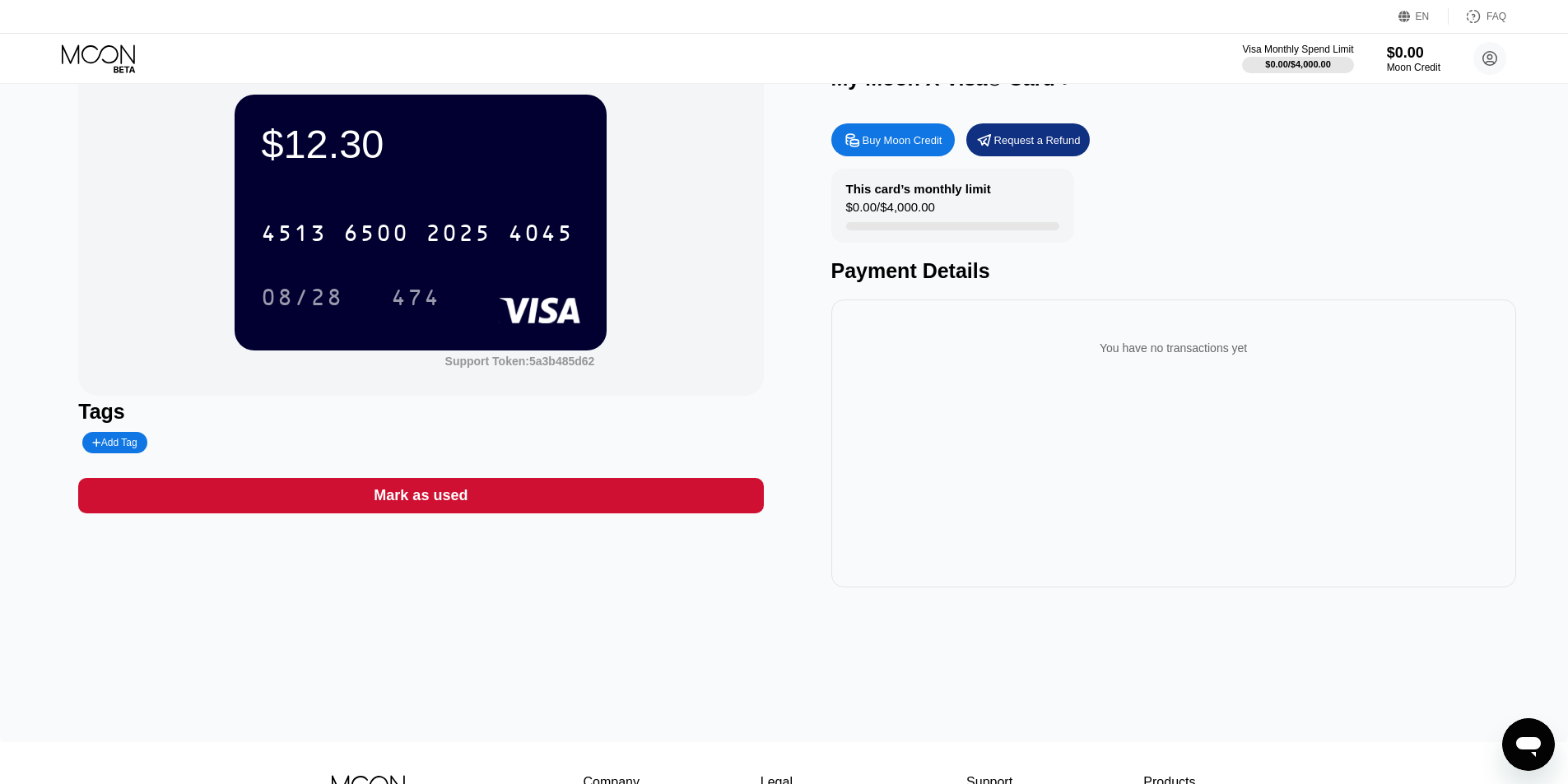
scroll to position [83, 0]
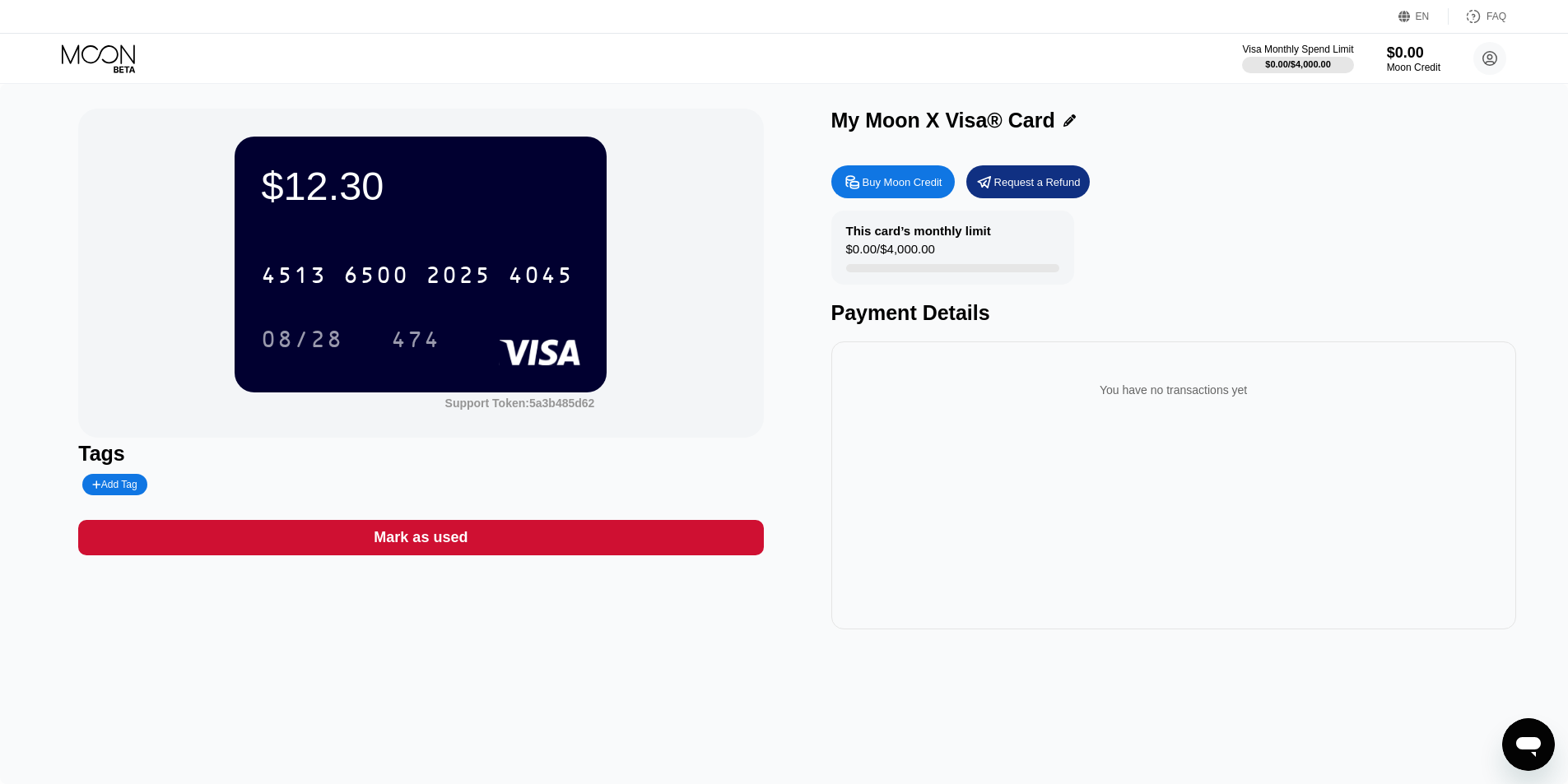
click at [121, 51] on icon at bounding box center [98, 54] width 74 height 19
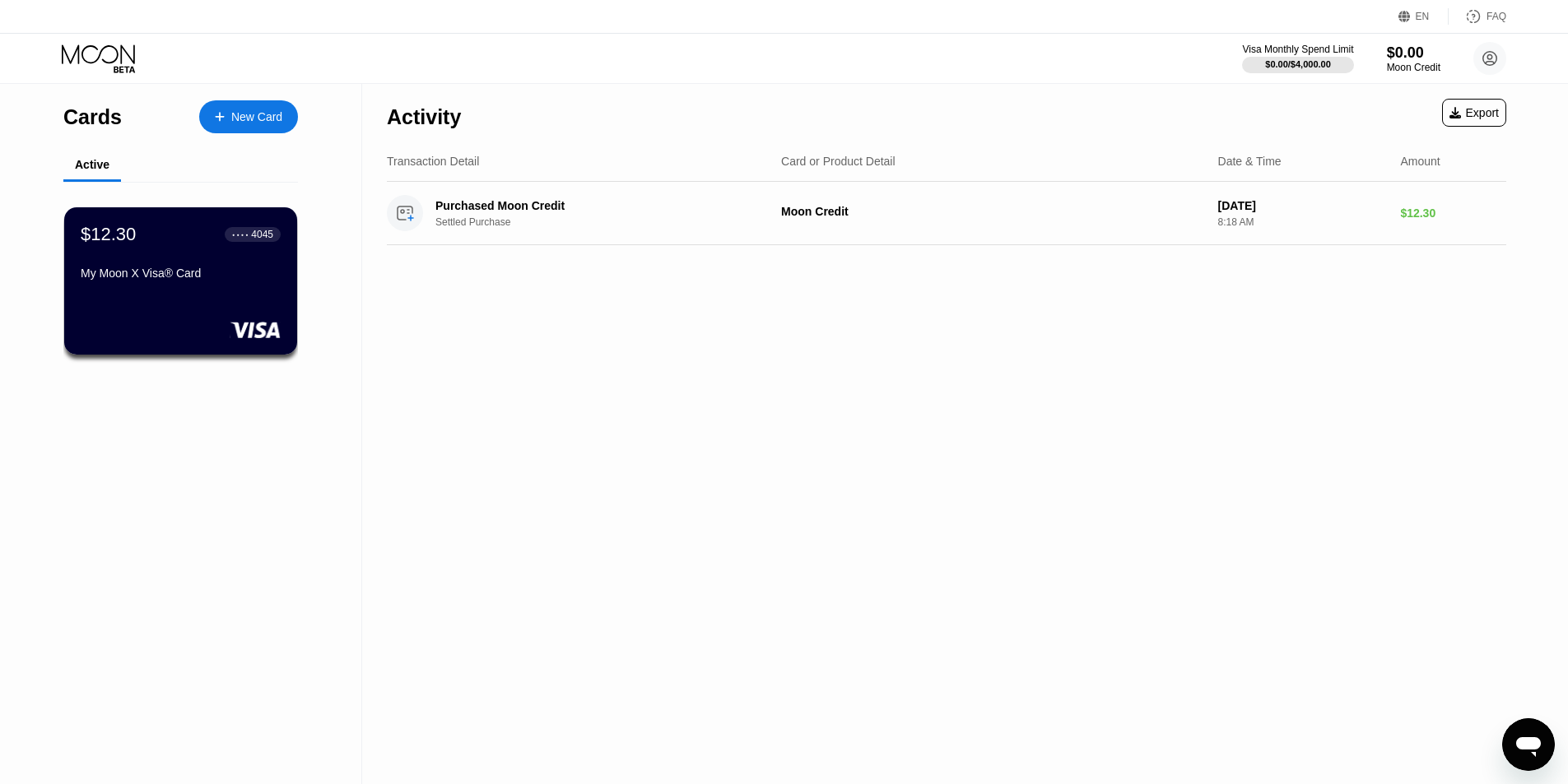
click at [705, 360] on div "Activity Export Transaction Detail Card or Product Detail Date & Time Amount Pu…" at bounding box center [946, 434] width 1169 height 700
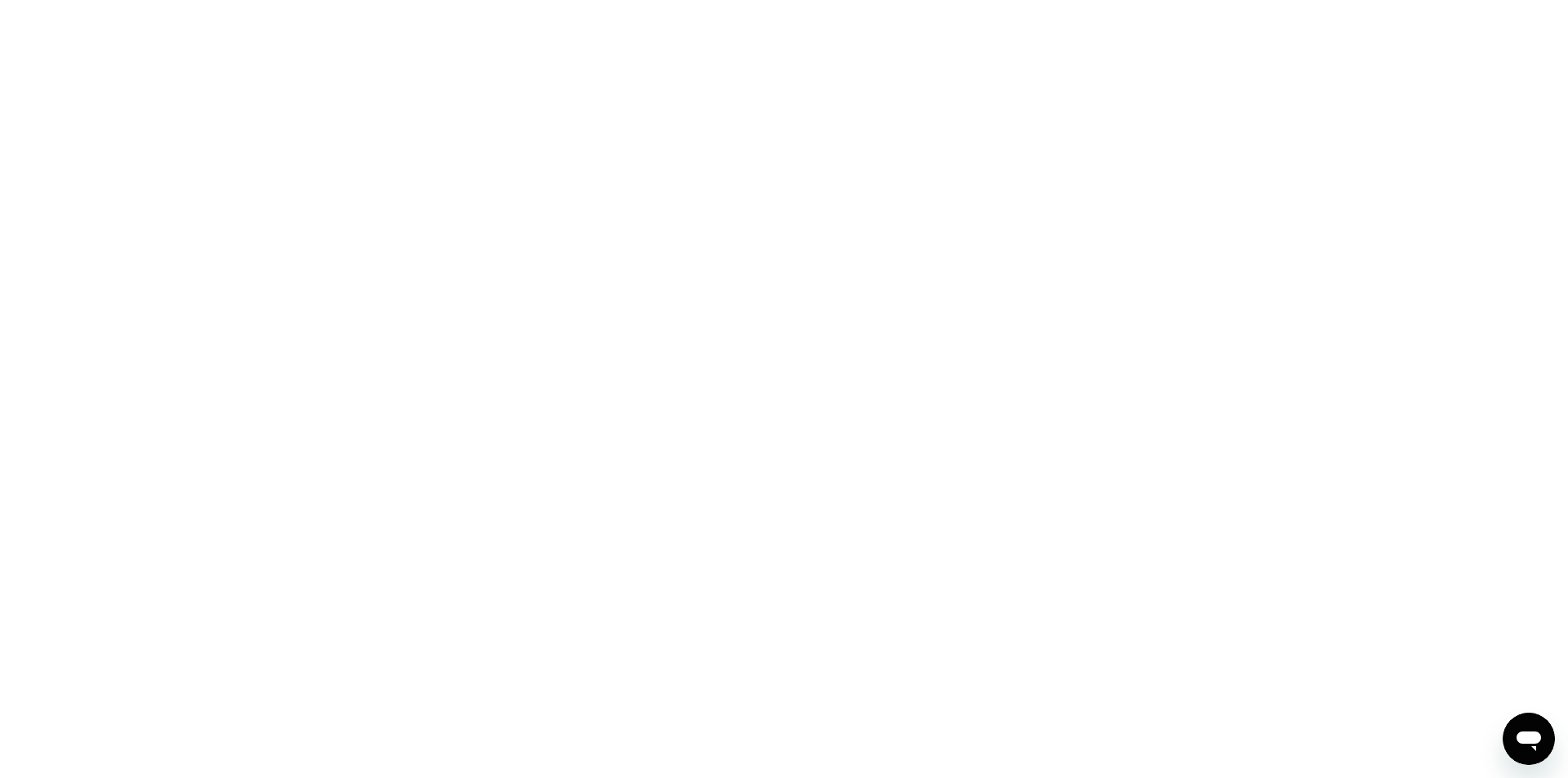
click at [808, 373] on div at bounding box center [784, 389] width 1568 height 778
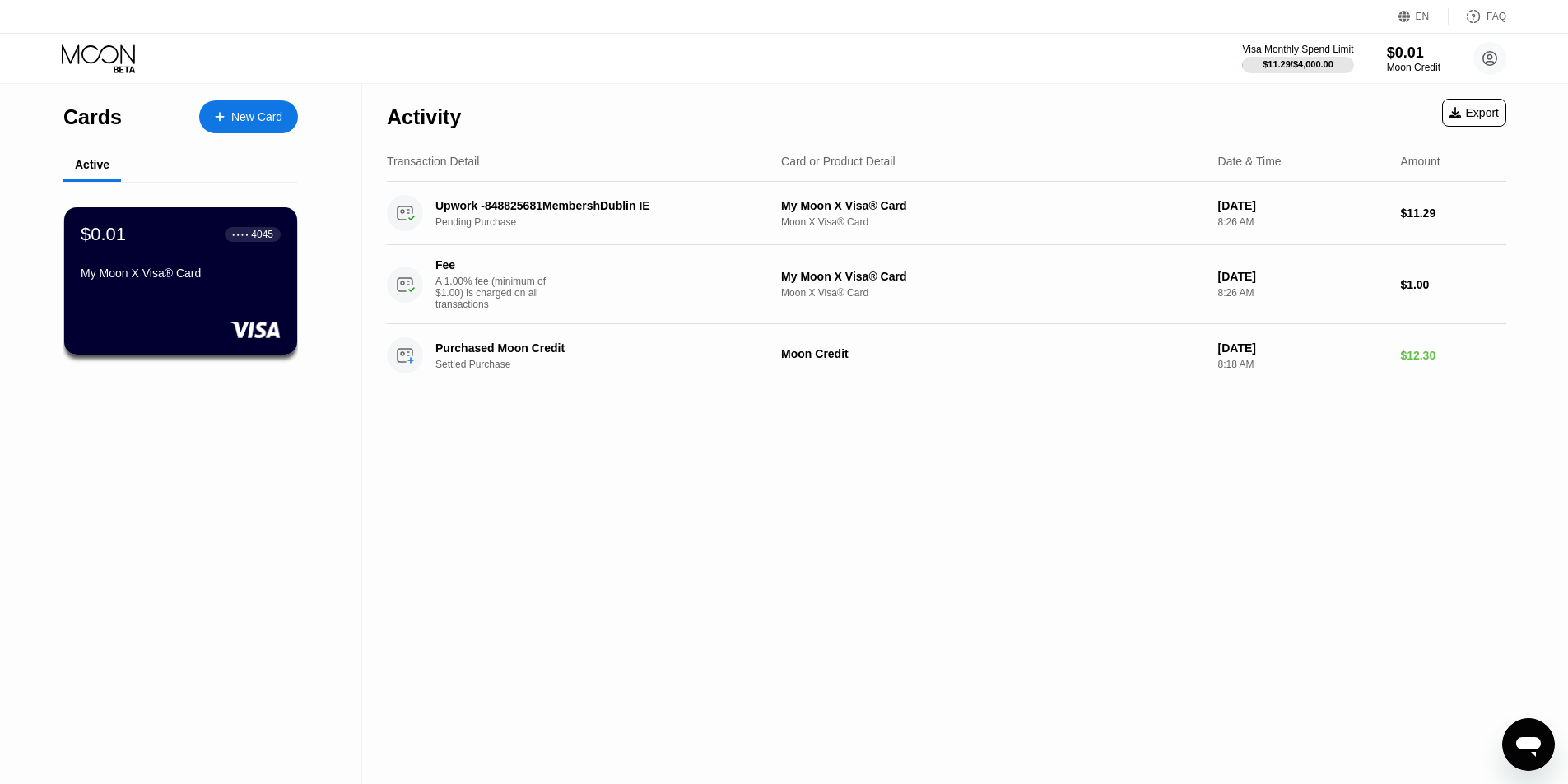
click at [811, 295] on div "Moon X Visa® Card" at bounding box center [993, 294] width 424 height 12
click at [414, 374] on circle at bounding box center [405, 355] width 36 height 36
click at [444, 277] on div "Fee A 1.00% fee (minimum of $1.00) is charged on all transactions" at bounding box center [497, 285] width 123 height 52
click at [491, 207] on div "Upwork -848825681MembershDublin IE" at bounding box center [595, 205] width 319 height 13
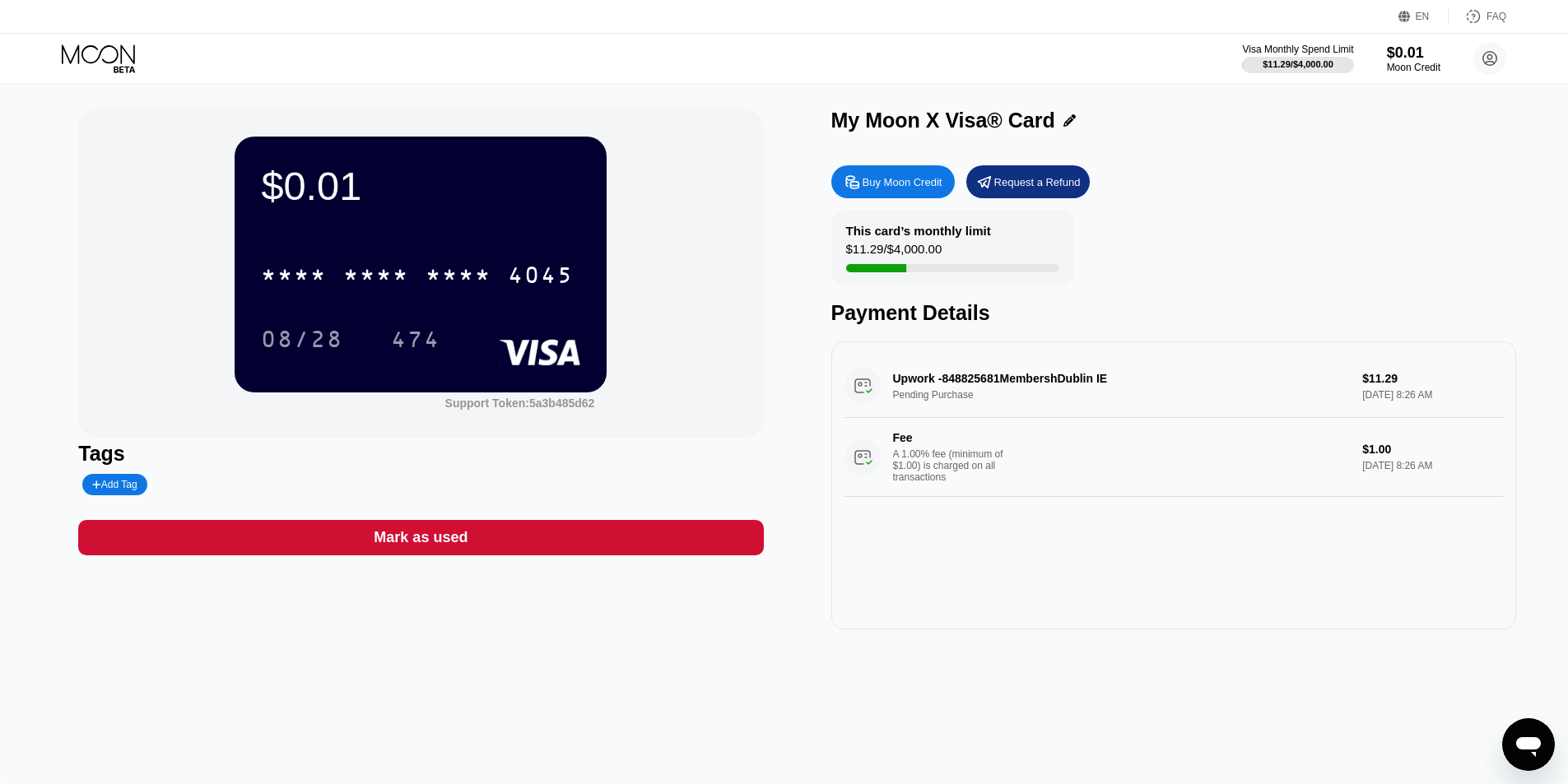
click at [900, 272] on div at bounding box center [876, 269] width 60 height 8
